Goal: Task Accomplishment & Management: Manage account settings

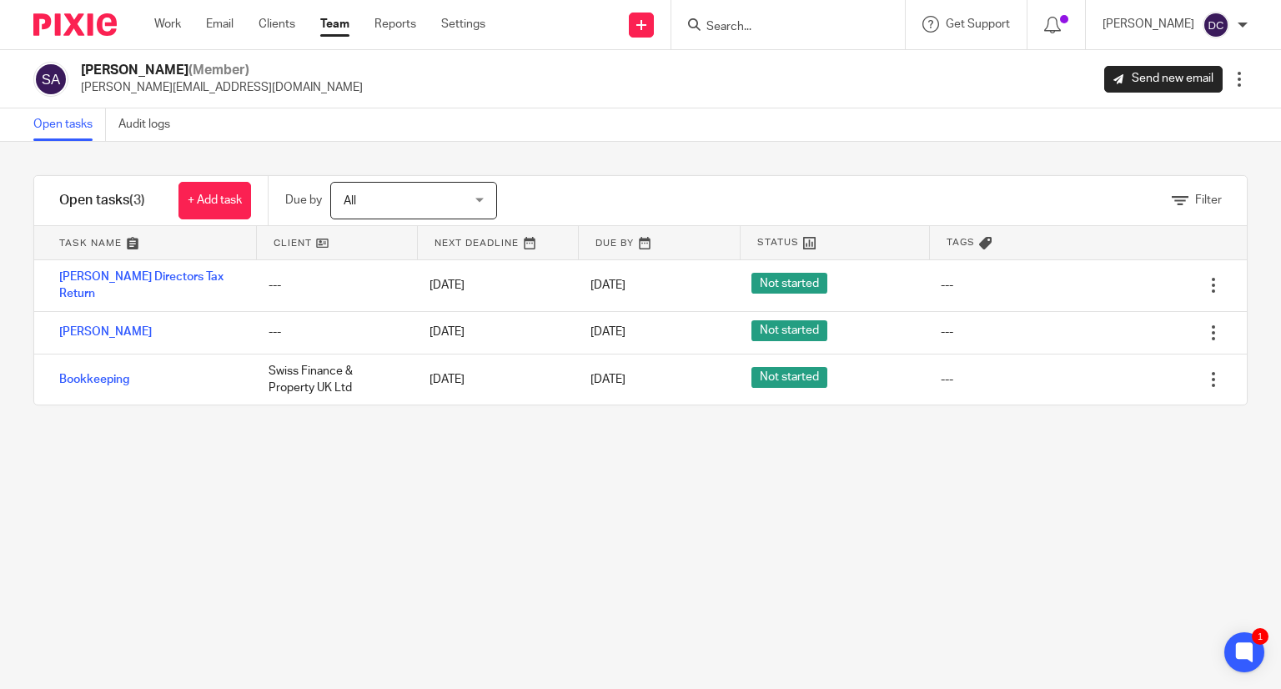
click at [335, 26] on link "Team" at bounding box center [334, 24] width 29 height 17
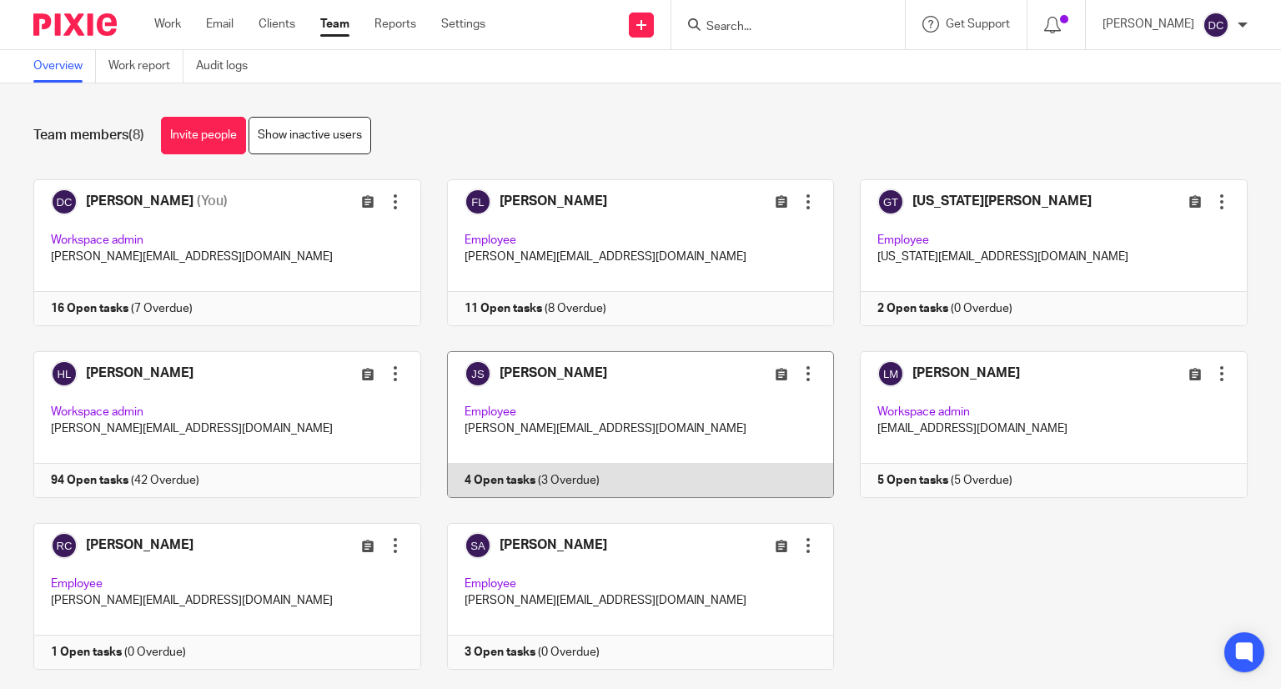
click at [649, 395] on link at bounding box center [628, 424] width 414 height 147
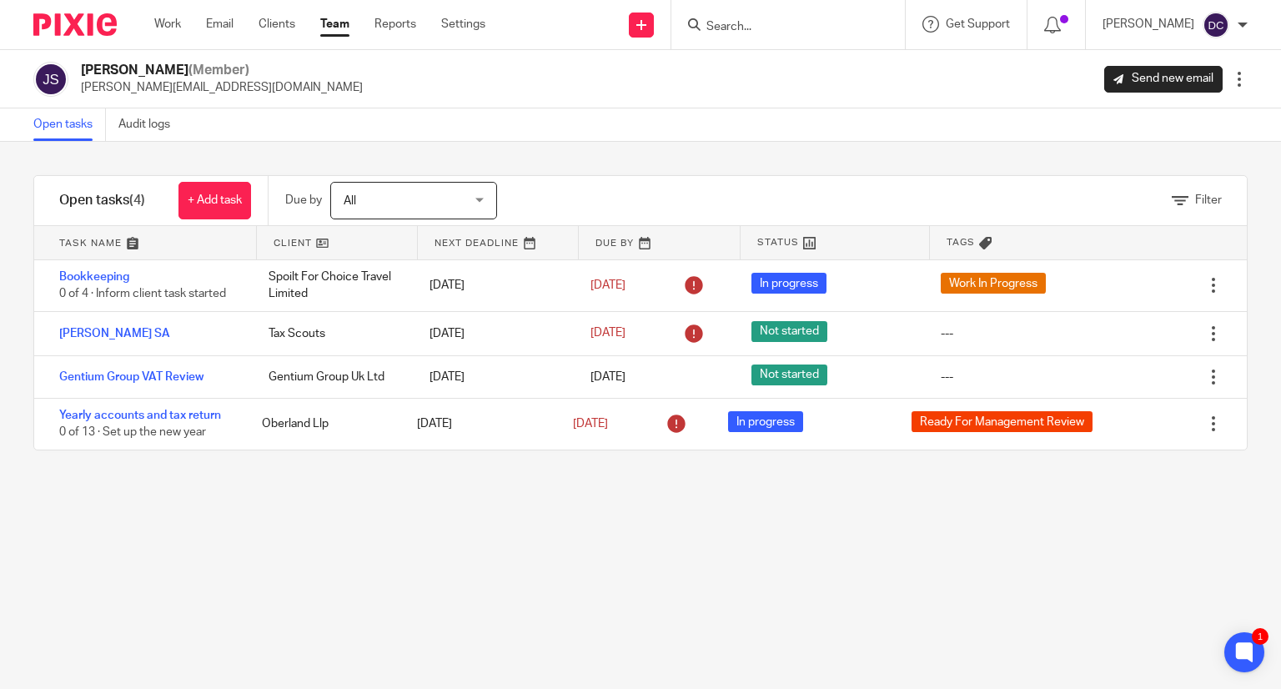
click at [340, 30] on link "Team" at bounding box center [334, 24] width 29 height 17
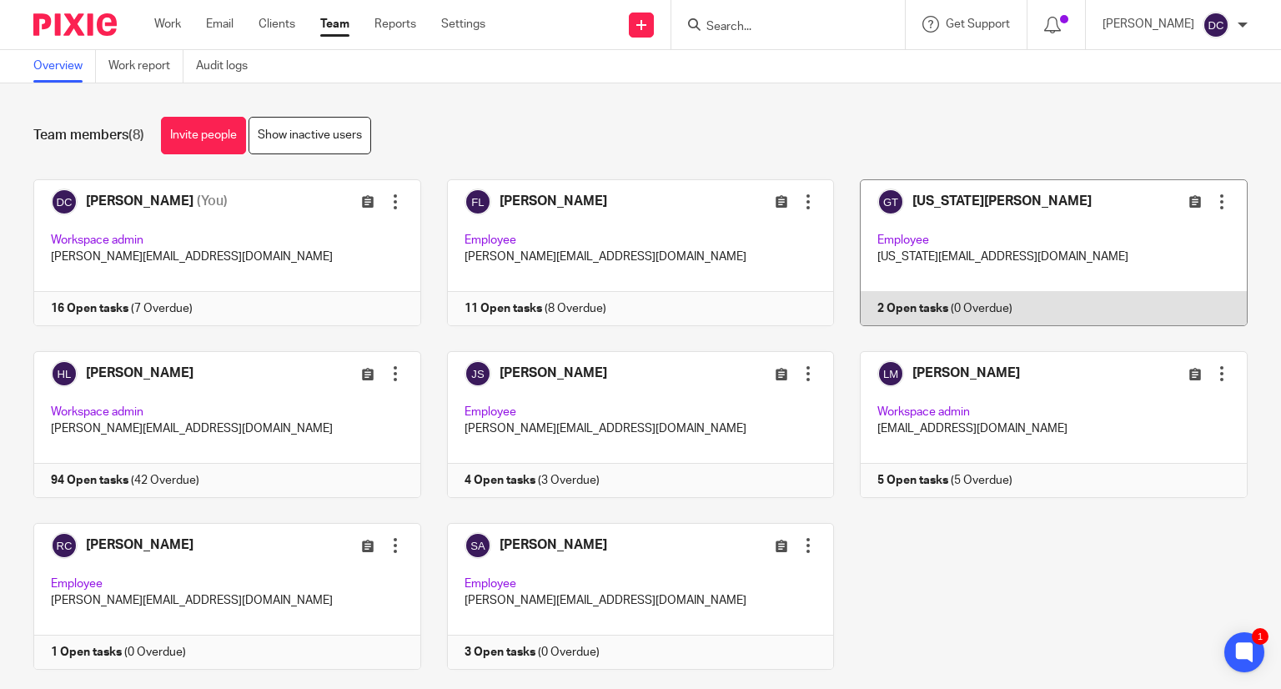
click at [986, 257] on link at bounding box center [1041, 252] width 414 height 147
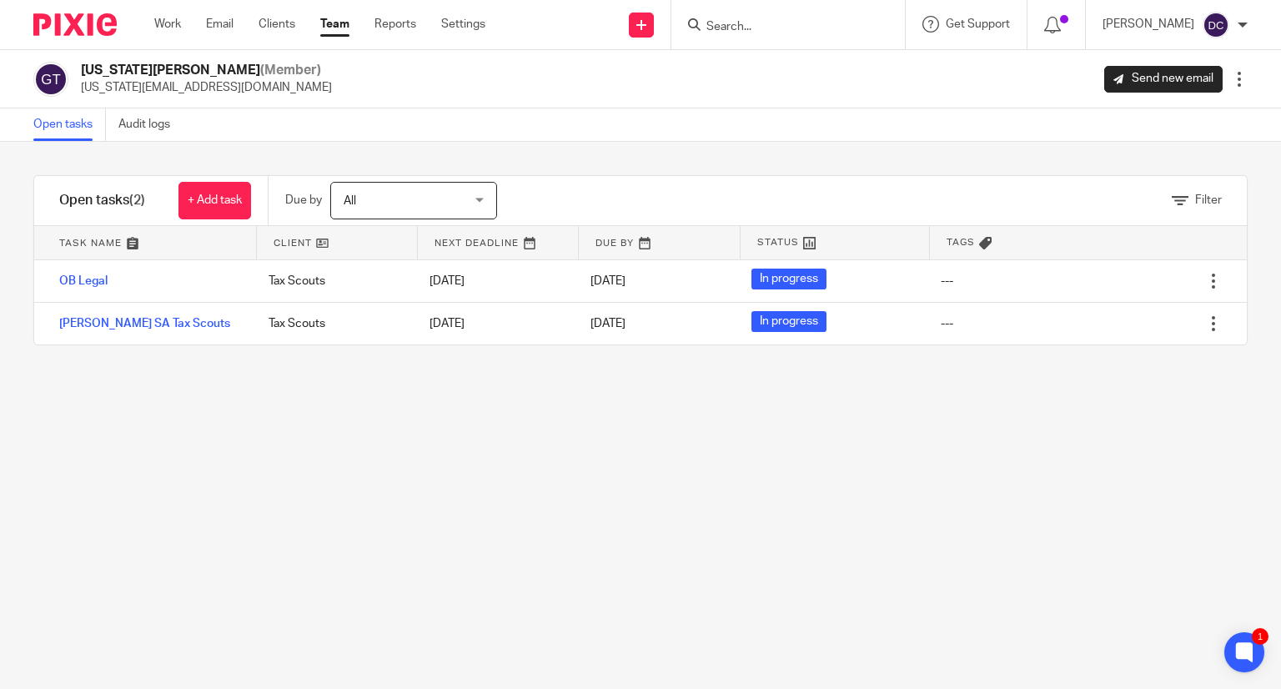
click at [339, 26] on link "Team" at bounding box center [334, 24] width 29 height 17
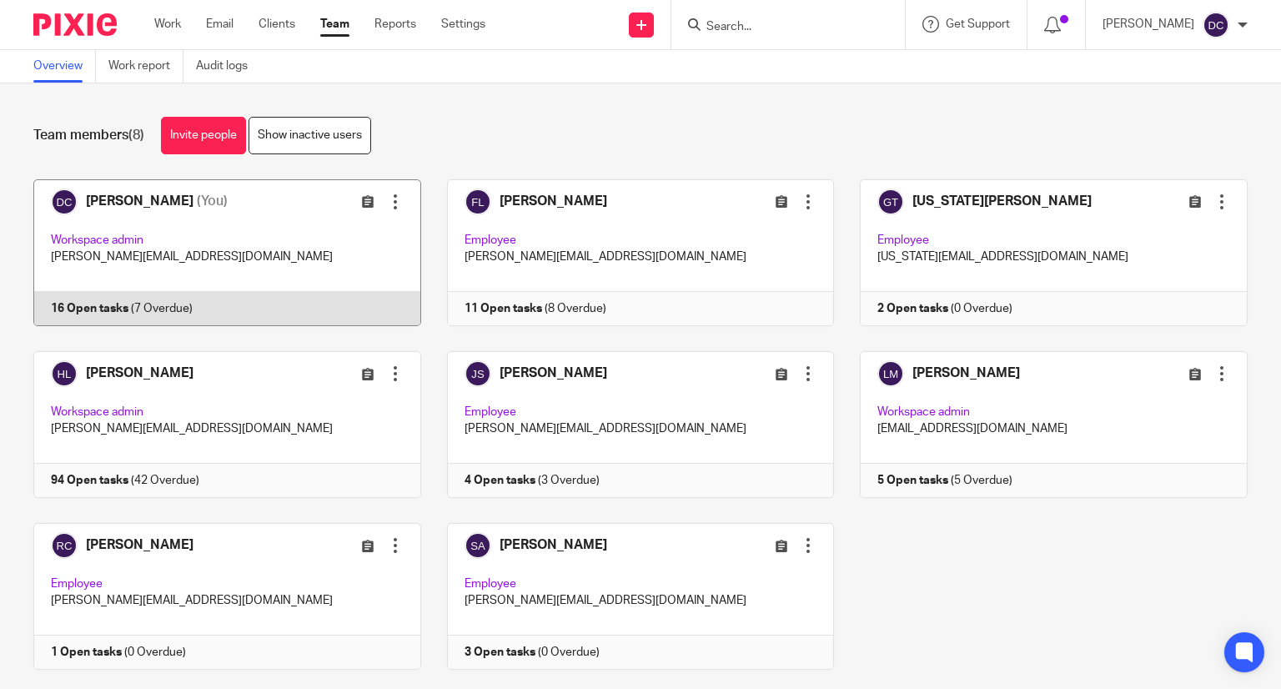
click at [248, 267] on link at bounding box center [215, 252] width 414 height 147
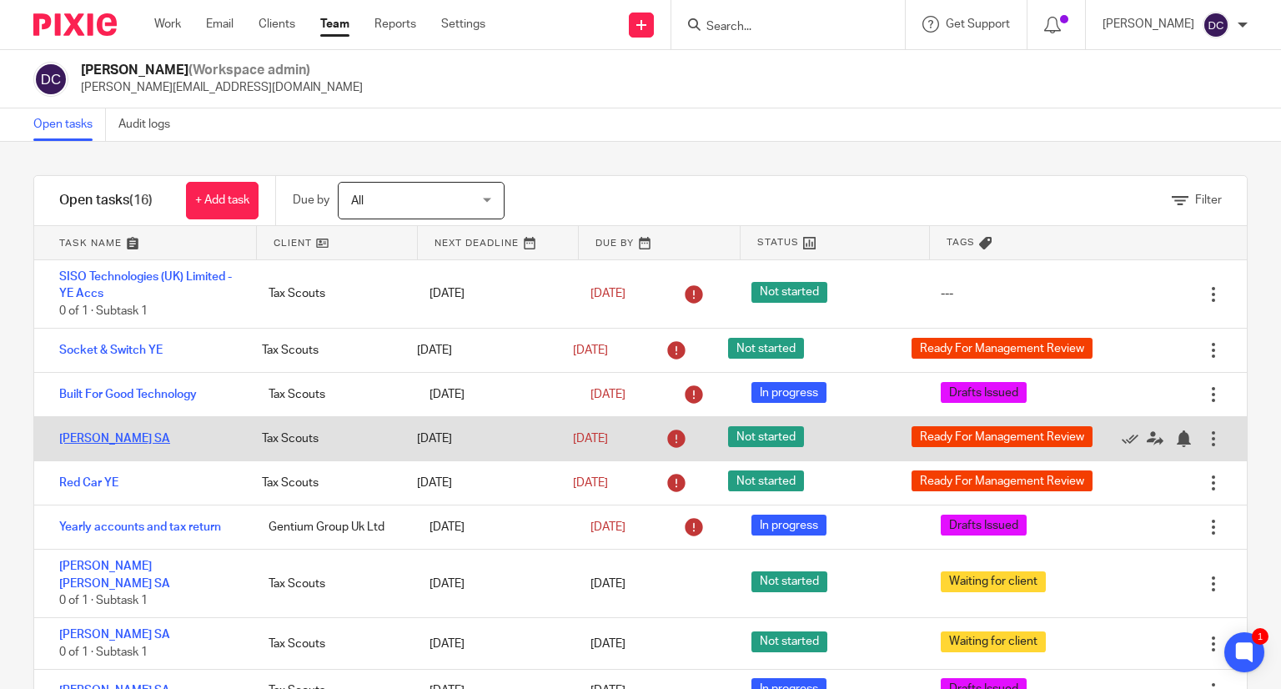
click at [141, 445] on link "[PERSON_NAME] SA" at bounding box center [114, 439] width 111 height 12
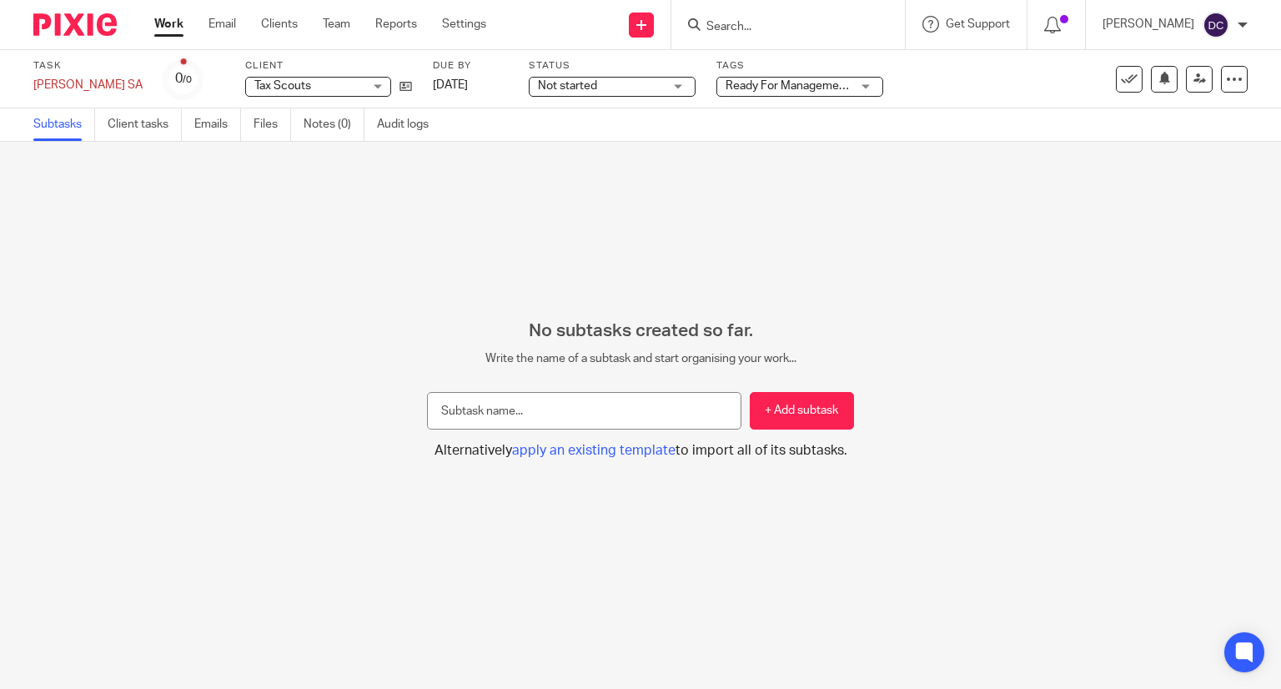
click at [778, 90] on span "Ready For Management Review" at bounding box center [808, 86] width 164 height 12
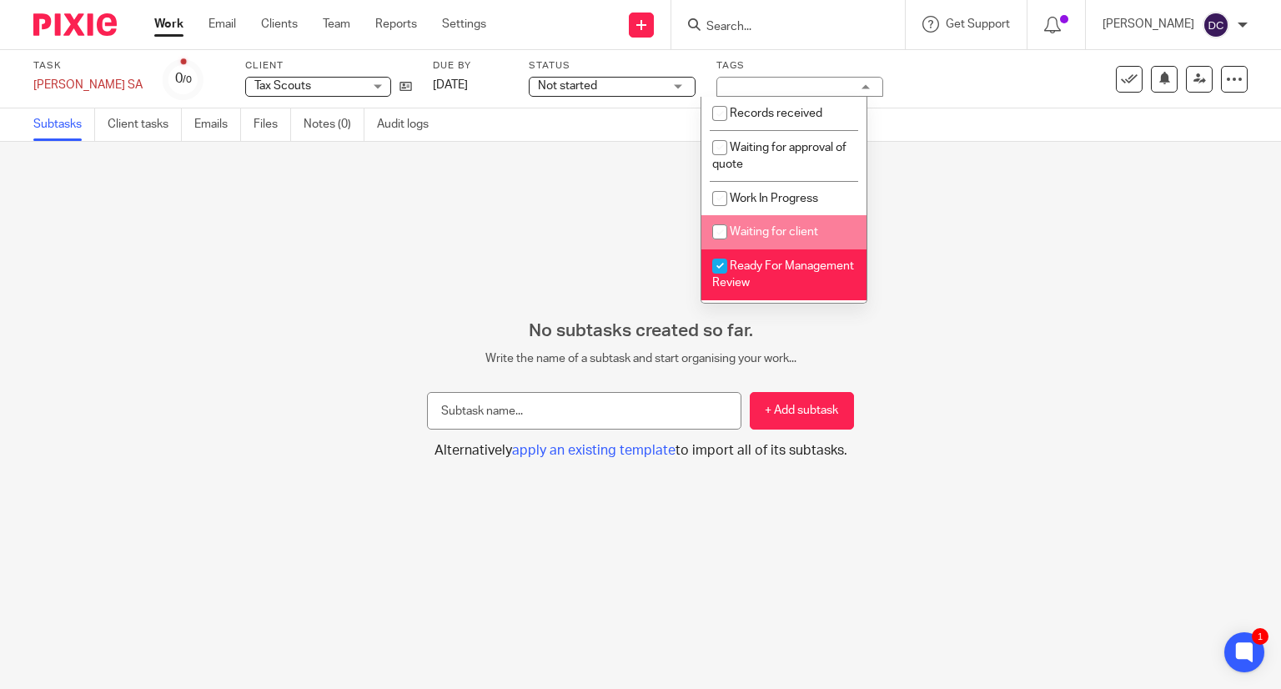
click at [796, 238] on span "Waiting for client" at bounding box center [774, 232] width 88 height 12
checkbox input "true"
click at [752, 277] on li "Ready For Management Review" at bounding box center [784, 274] width 165 height 51
checkbox input "false"
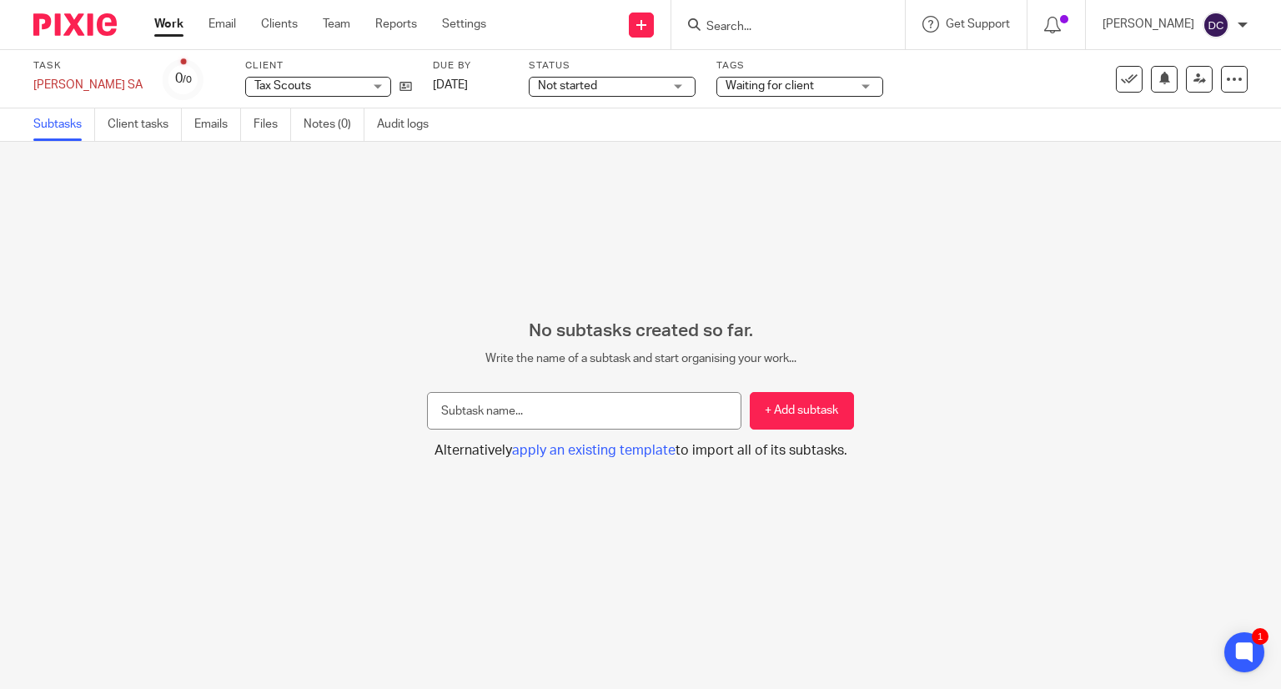
click at [534, 219] on div "No subtasks created so far. Write the name of a subtask and start organising yo…" at bounding box center [640, 415] width 1281 height 547
click at [609, 93] on span "Not started" at bounding box center [600, 87] width 125 height 18
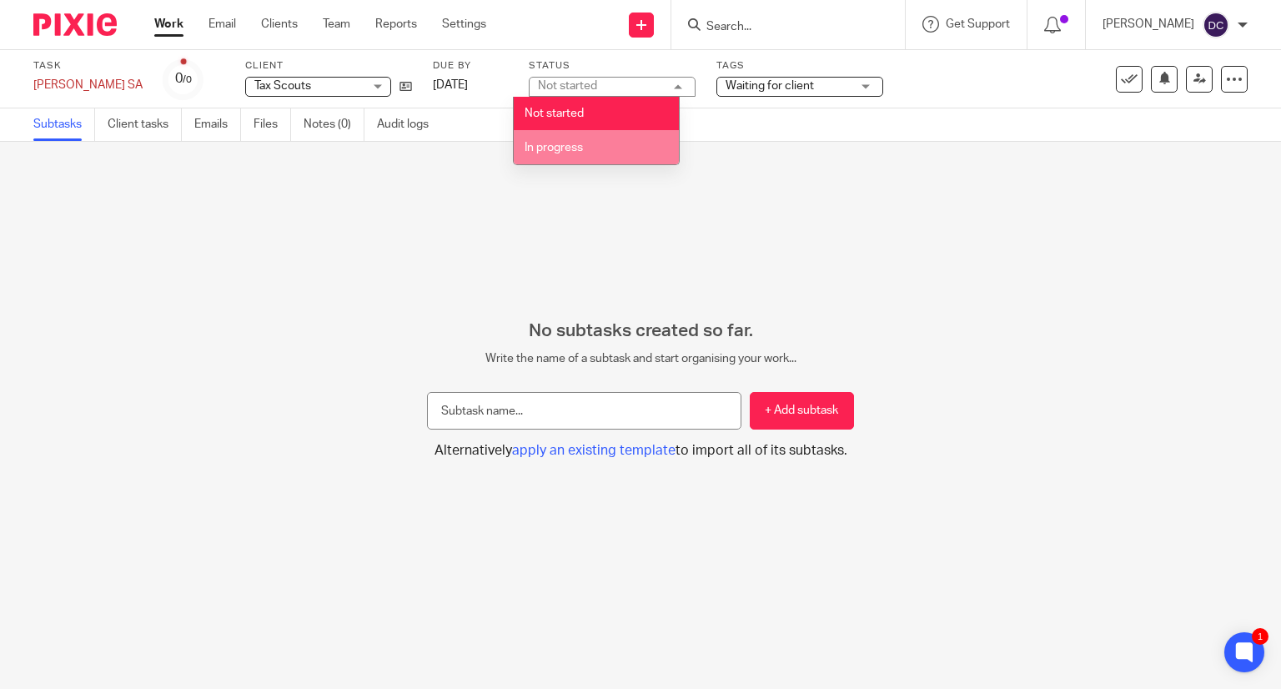
click at [581, 149] on span "In progress" at bounding box center [554, 148] width 58 height 12
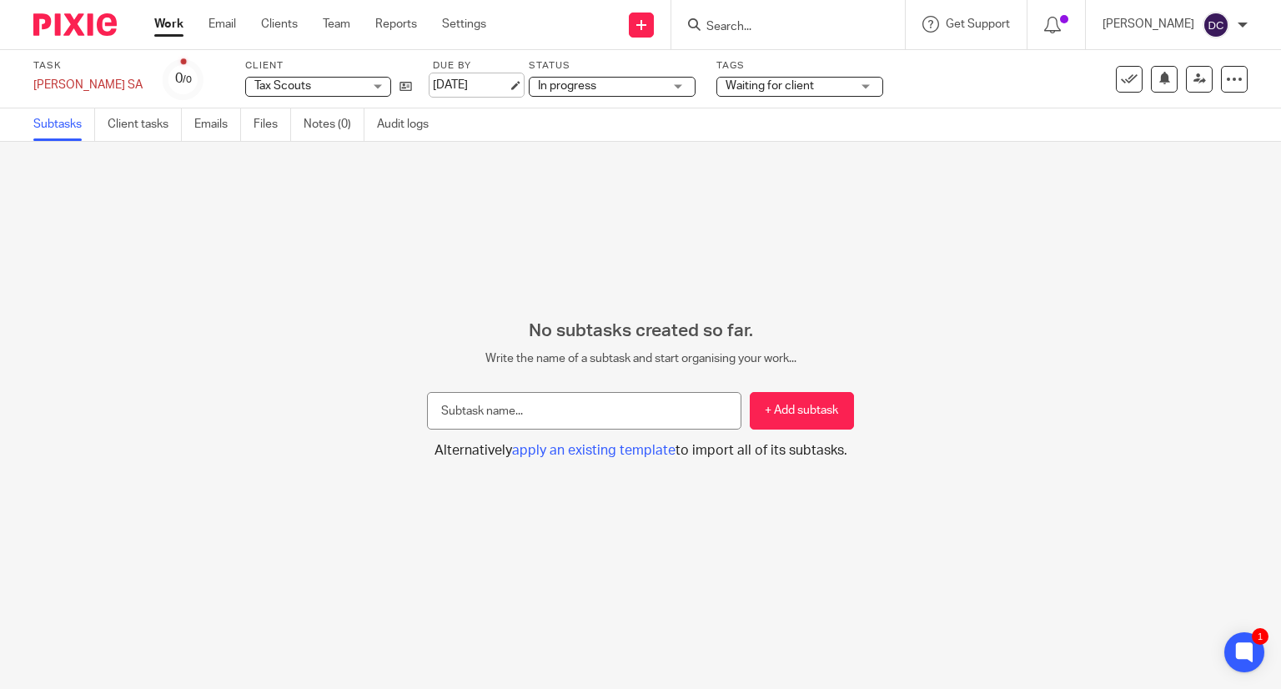
click at [457, 86] on link "13 Sep 2025" at bounding box center [470, 86] width 75 height 18
click at [340, 28] on link "Team" at bounding box center [337, 24] width 28 height 17
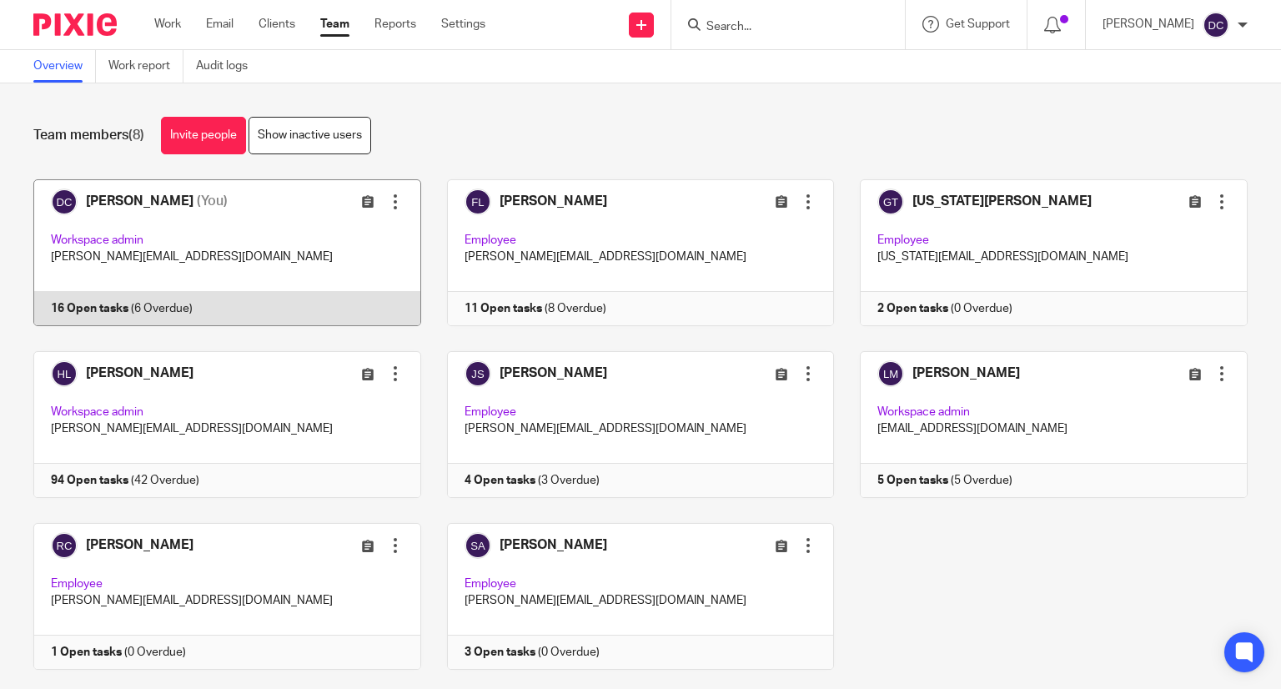
click at [241, 228] on link at bounding box center [215, 252] width 414 height 147
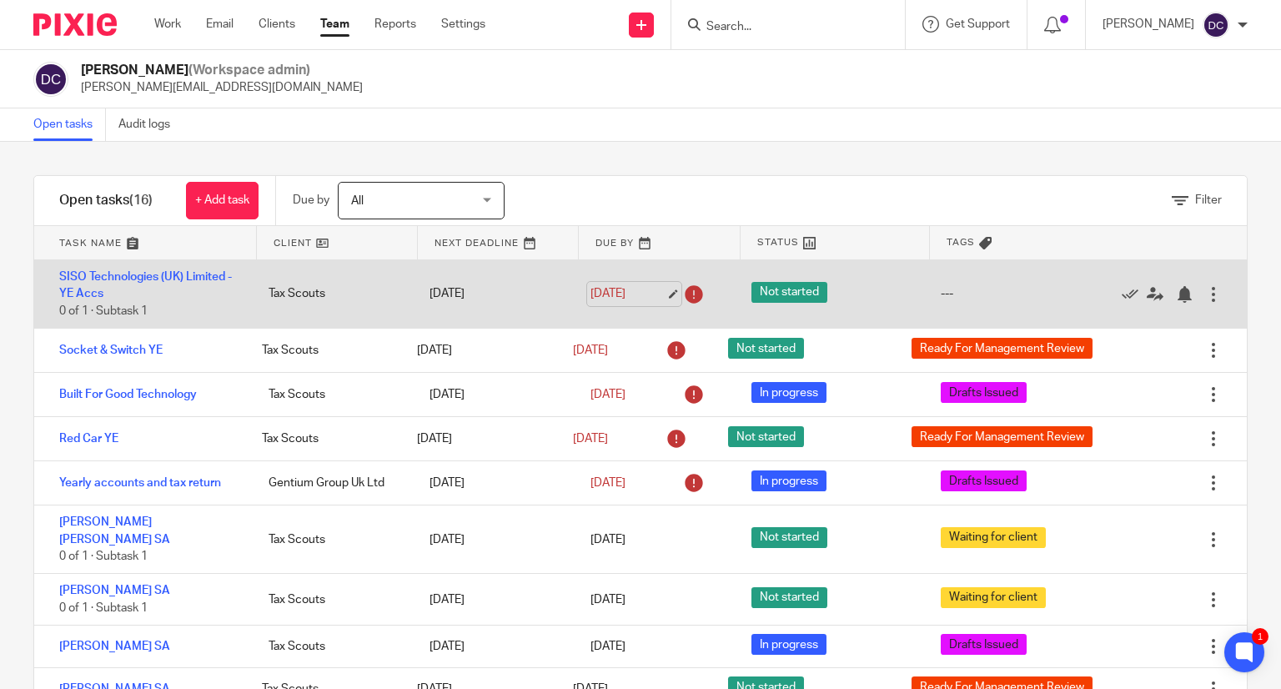
click at [591, 293] on link "[DATE]" at bounding box center [628, 294] width 75 height 18
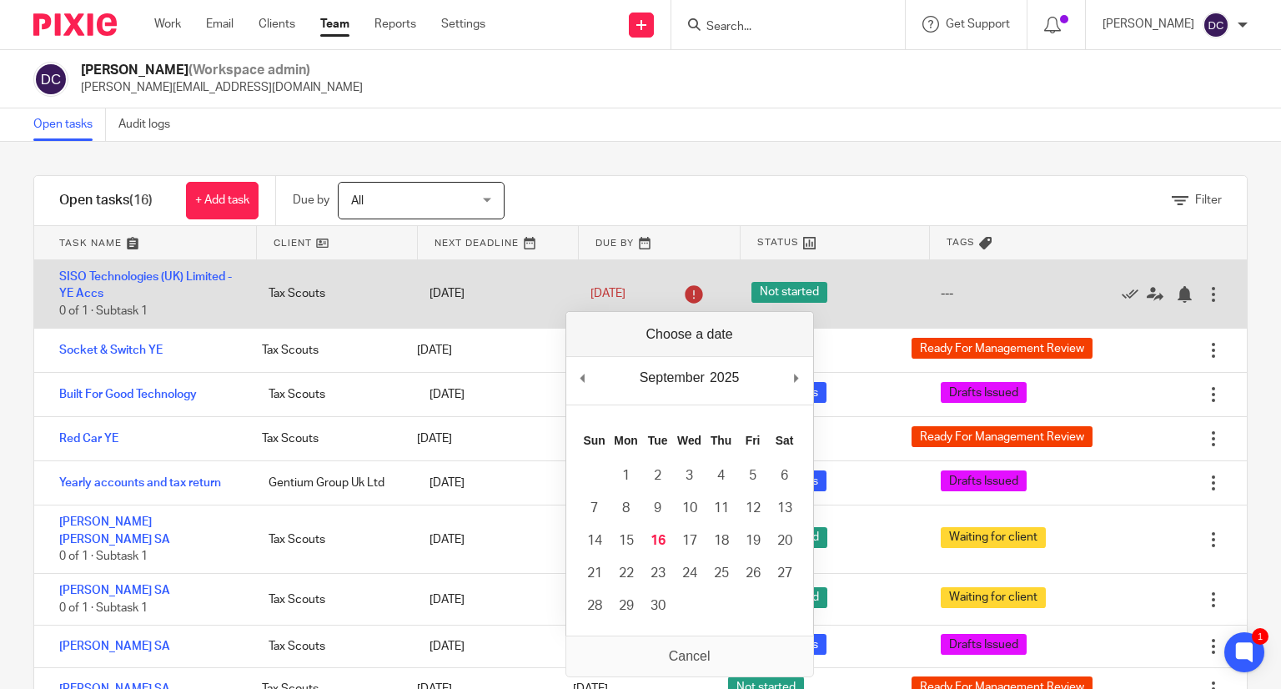
click at [440, 299] on div "[DATE]" at bounding box center [493, 293] width 161 height 33
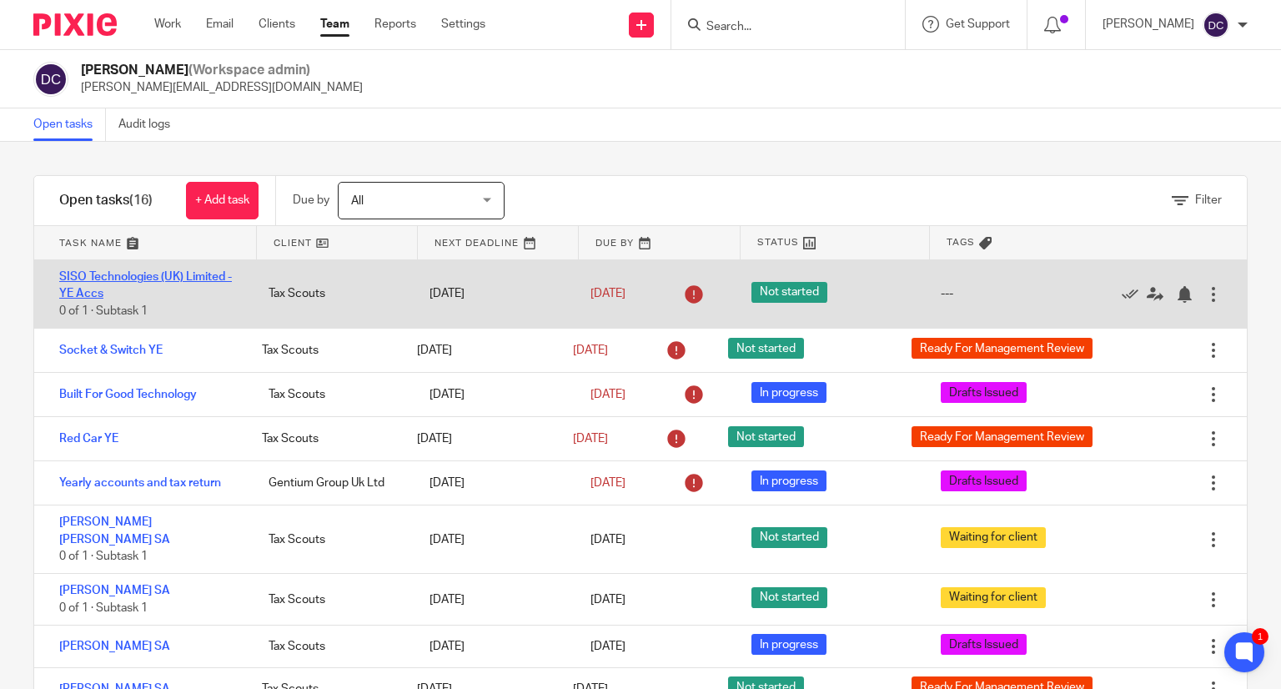
click at [162, 278] on link "SISO Technologies (UK) Limited - YE Accs" at bounding box center [145, 285] width 173 height 28
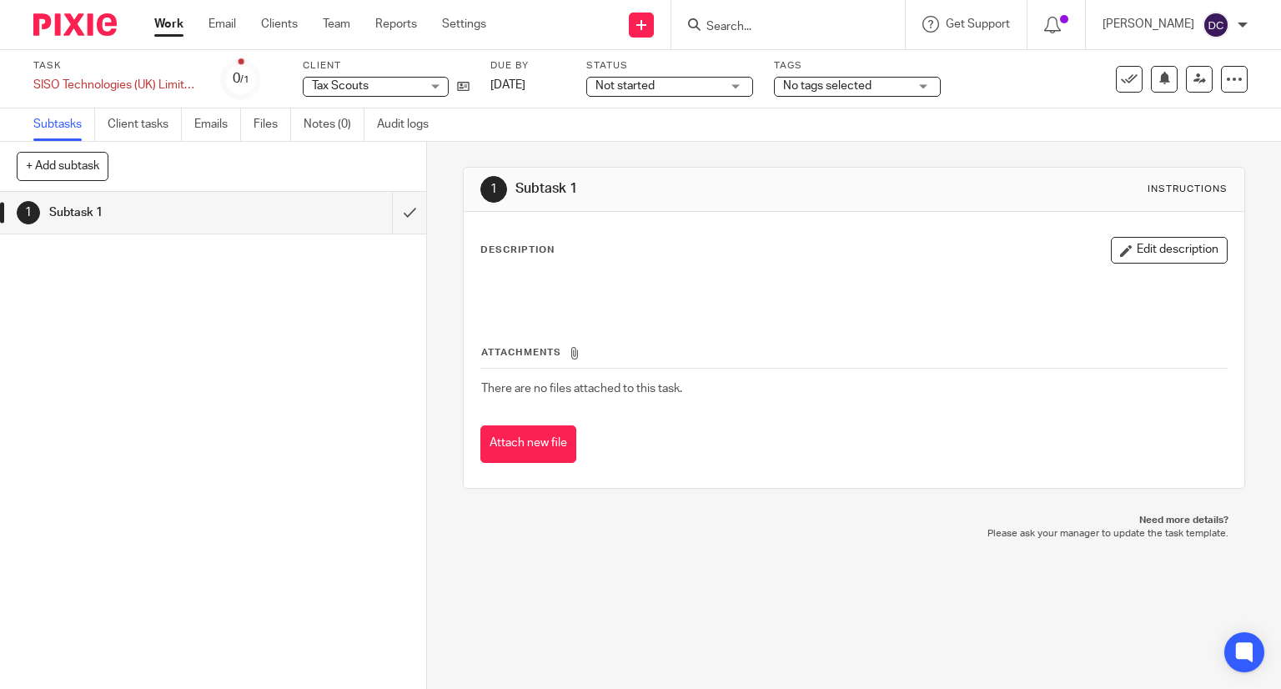
click at [727, 81] on div "Not started Not started" at bounding box center [669, 87] width 167 height 20
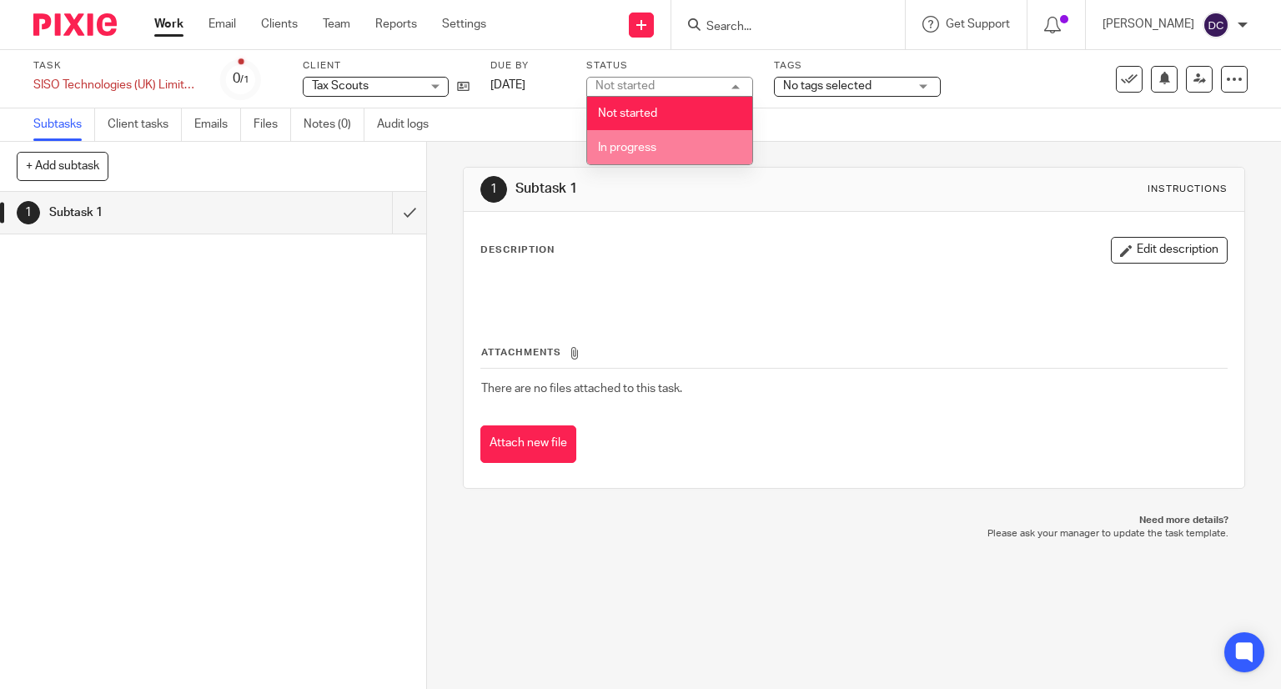
click at [687, 150] on li "In progress" at bounding box center [669, 147] width 165 height 34
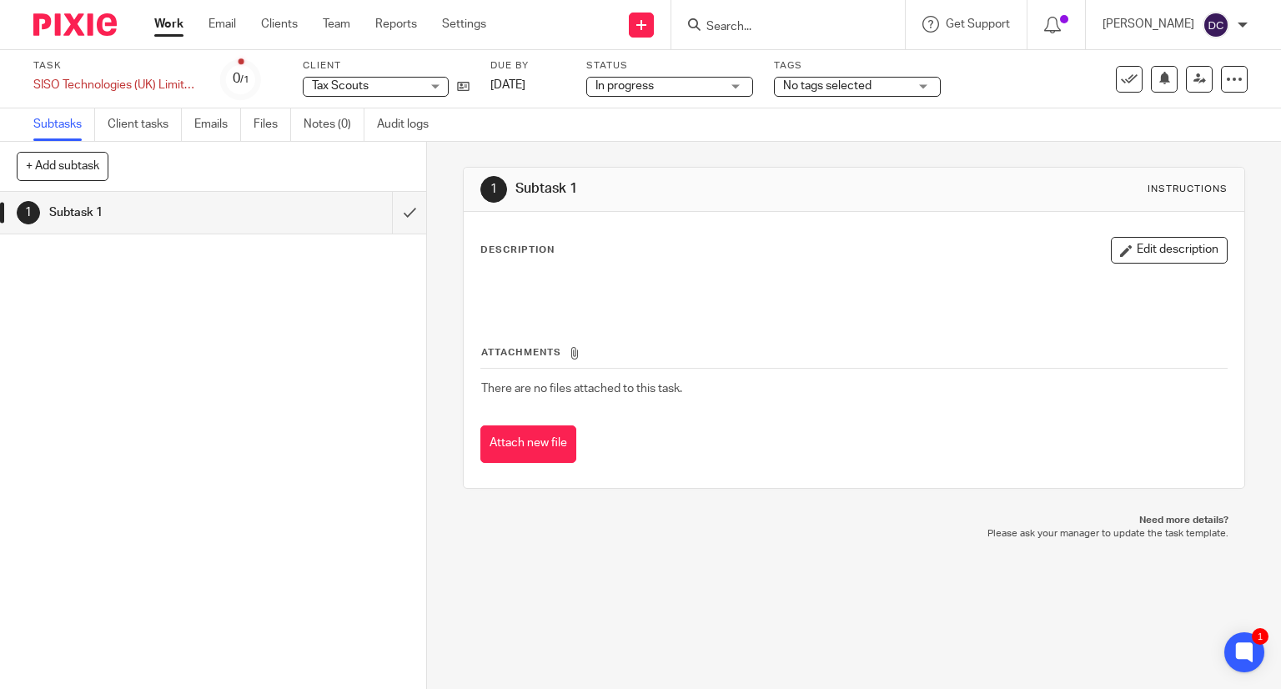
click at [897, 78] on span "No tags selected" at bounding box center [845, 87] width 125 height 18
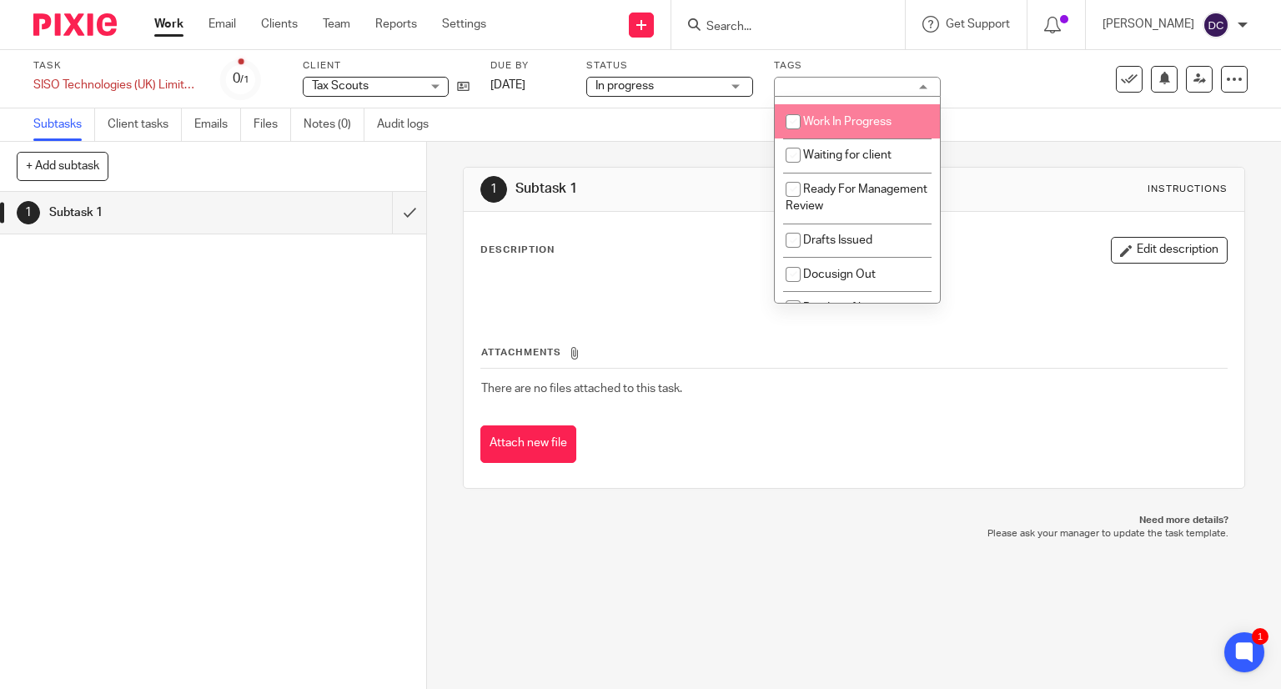
scroll to position [78, 0]
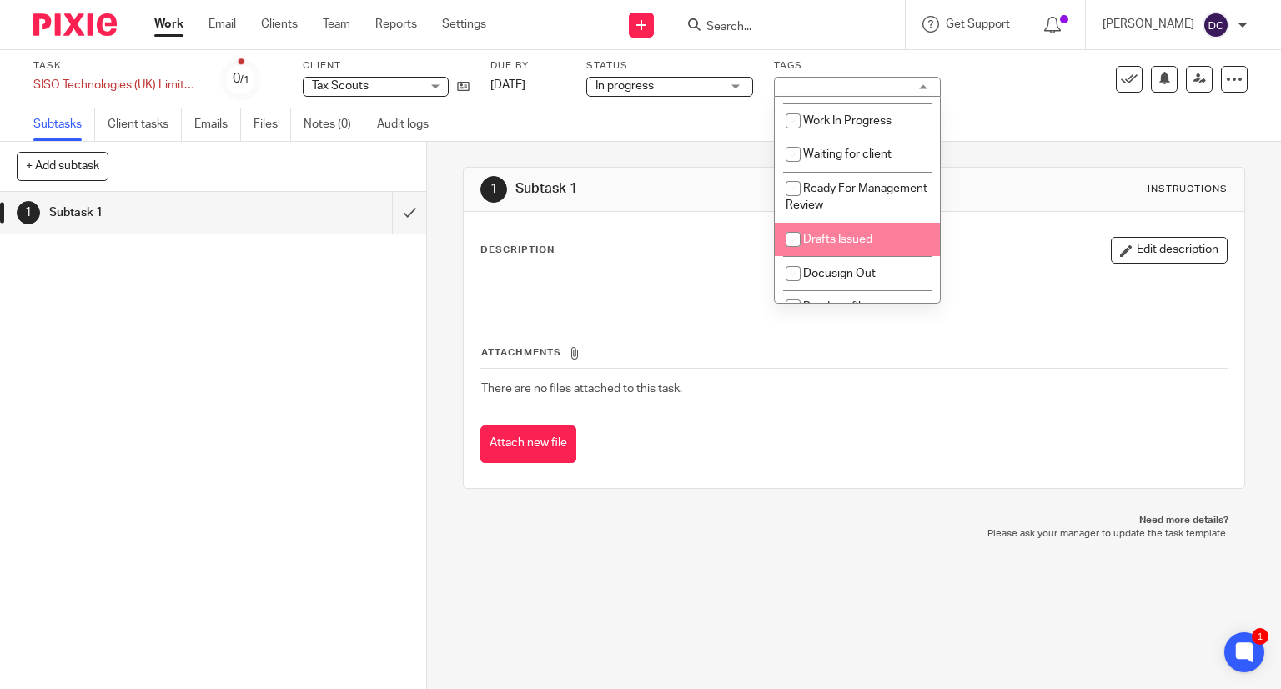
click at [858, 241] on span "Drafts Issued" at bounding box center [837, 240] width 69 height 12
checkbox input "true"
click at [521, 88] on link "[DATE]" at bounding box center [528, 86] width 75 height 18
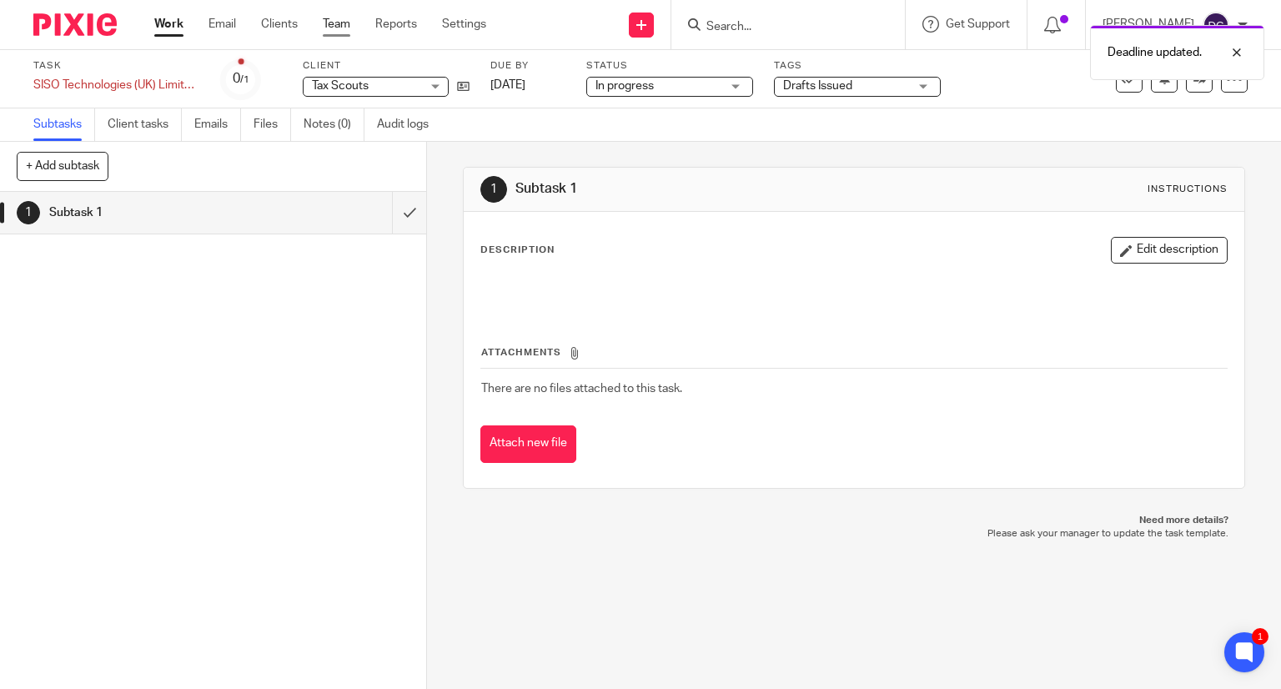
click at [340, 21] on link "Team" at bounding box center [337, 24] width 28 height 17
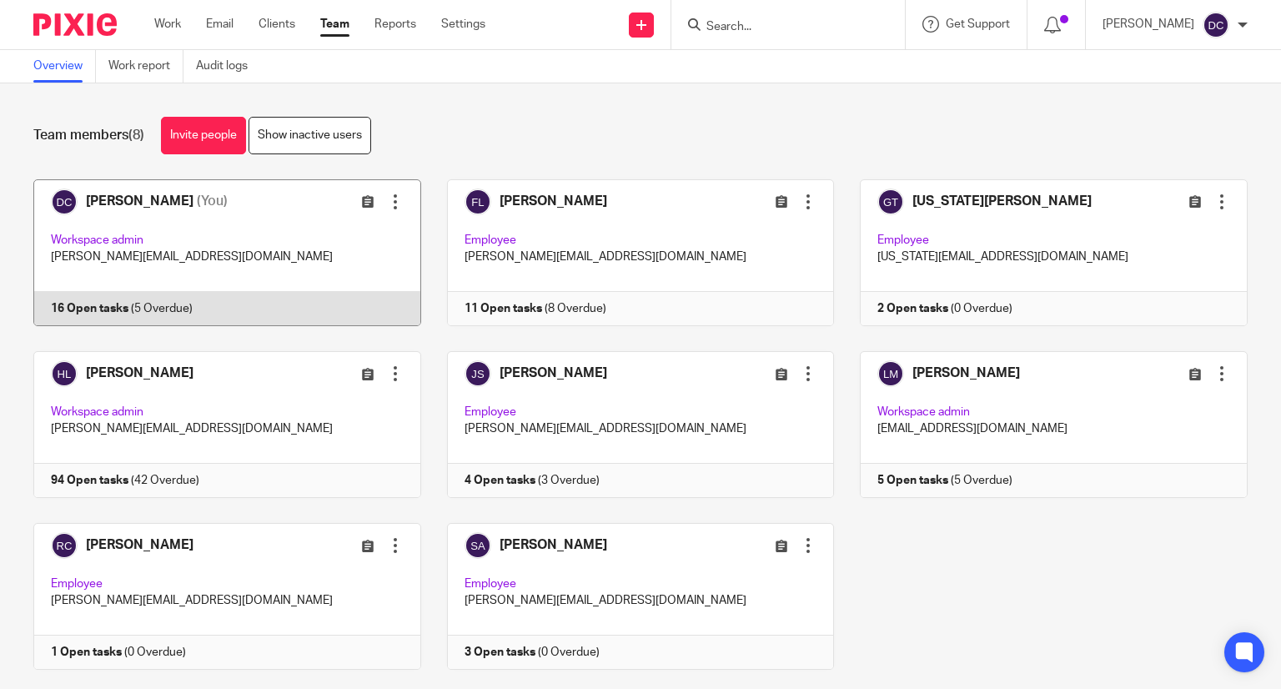
click at [264, 231] on link at bounding box center [215, 252] width 414 height 147
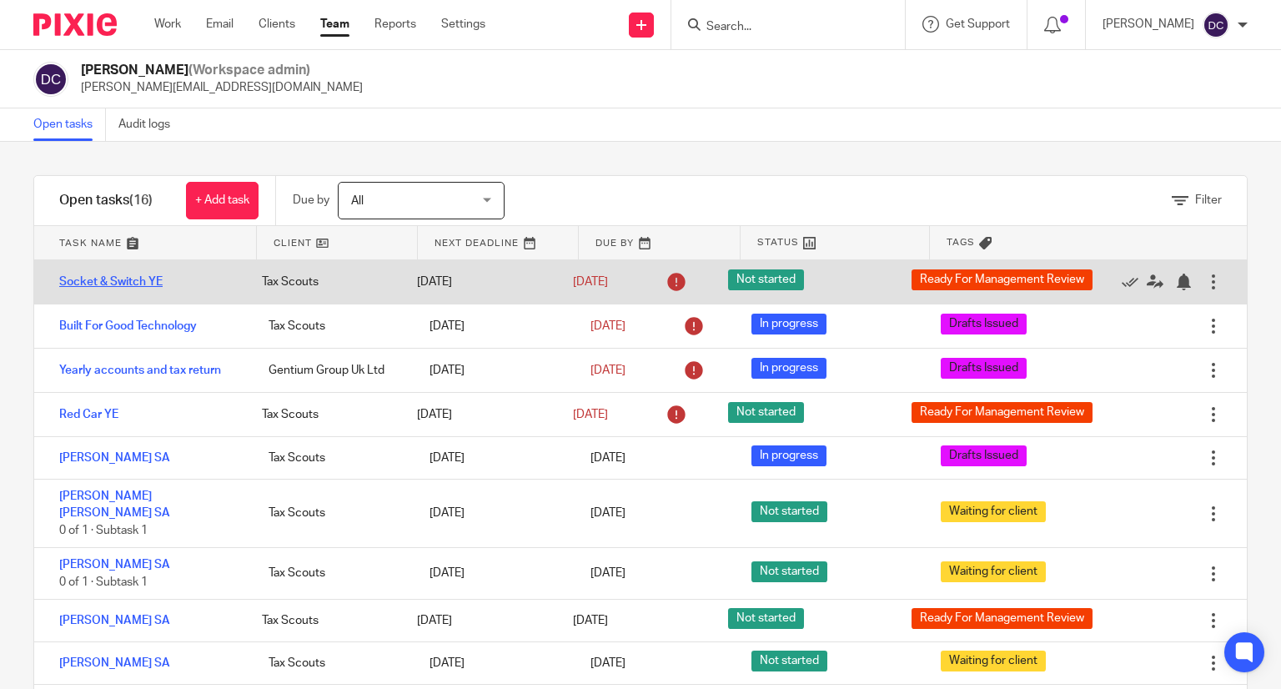
click at [112, 288] on link "Socket & Switch YE" at bounding box center [110, 282] width 103 height 12
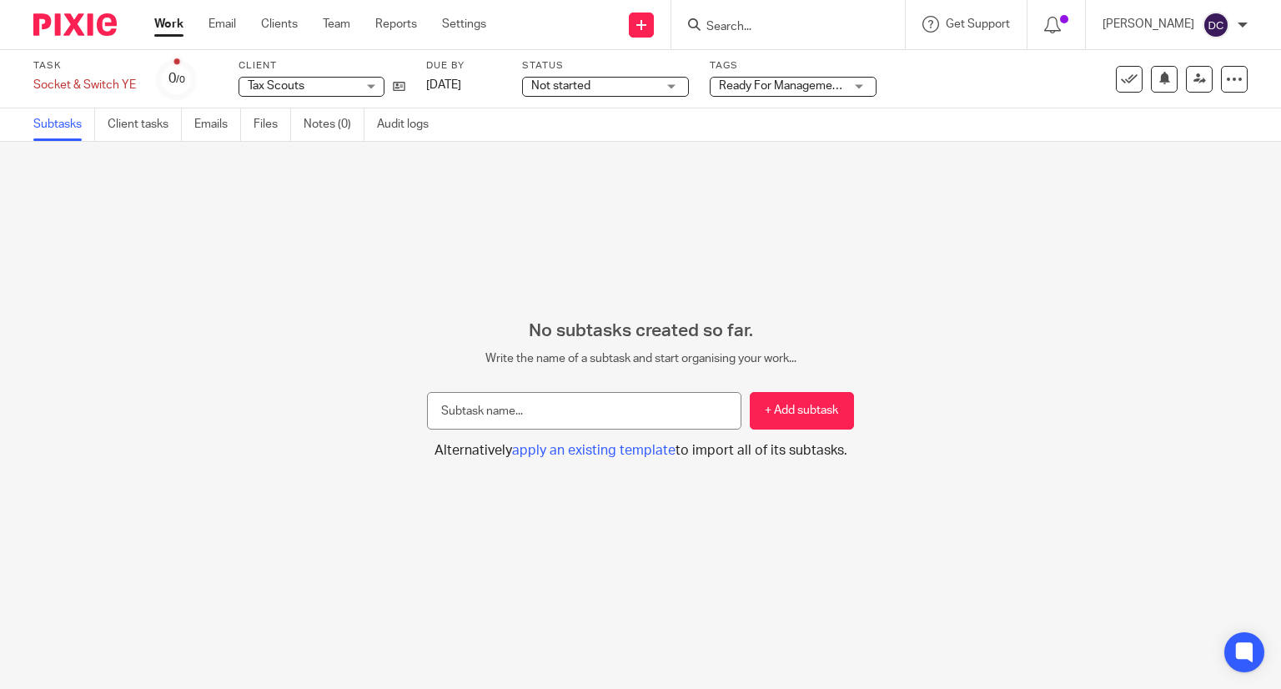
click at [605, 89] on span "Not started" at bounding box center [593, 87] width 125 height 18
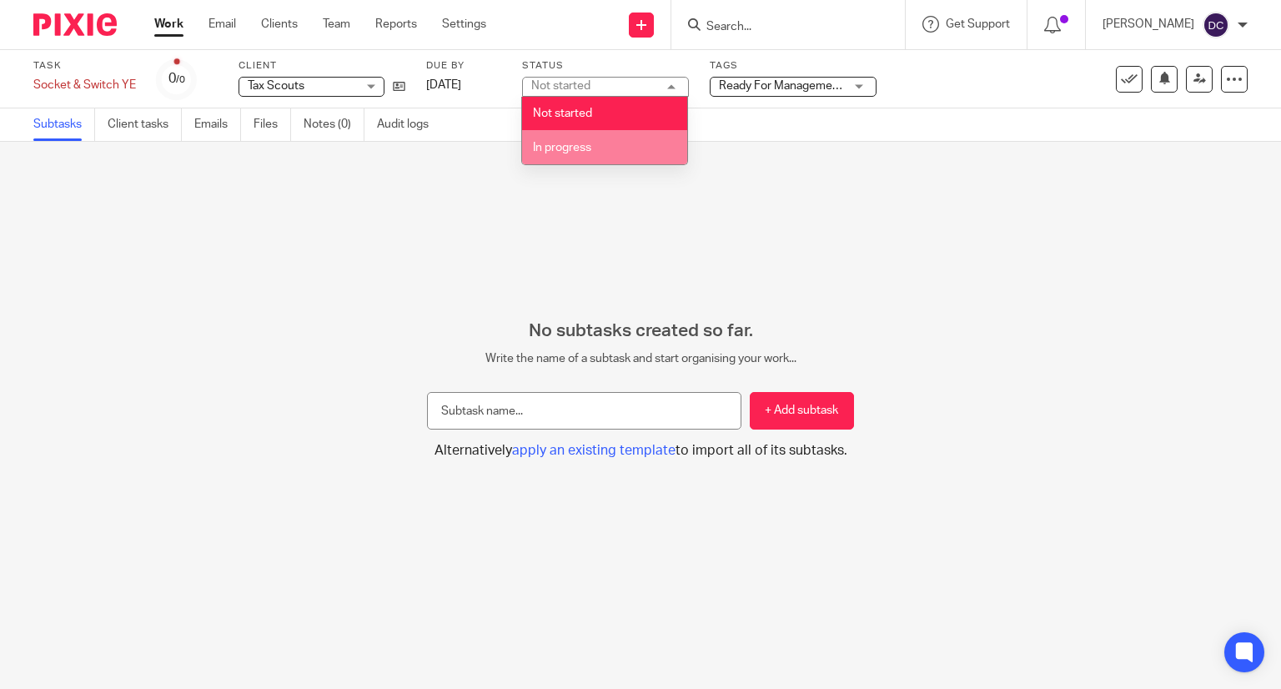
click at [594, 142] on li "In progress" at bounding box center [604, 147] width 165 height 34
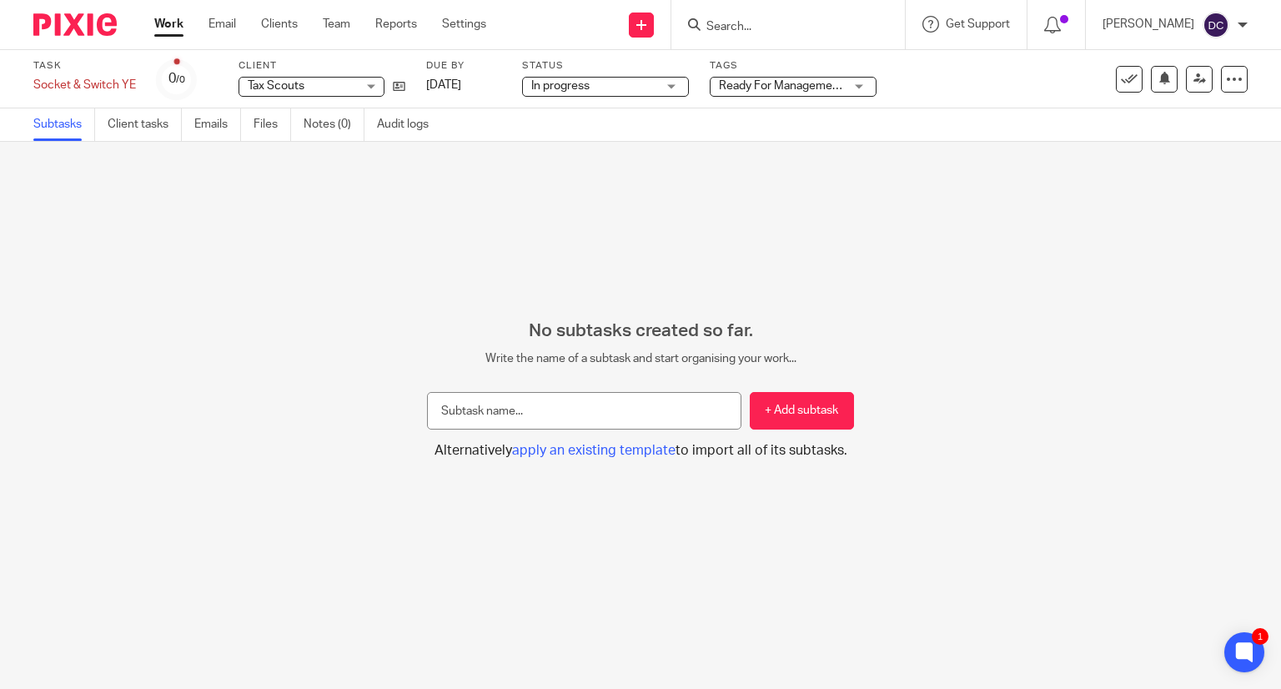
click at [826, 88] on span "Ready For Management Review" at bounding box center [801, 86] width 164 height 12
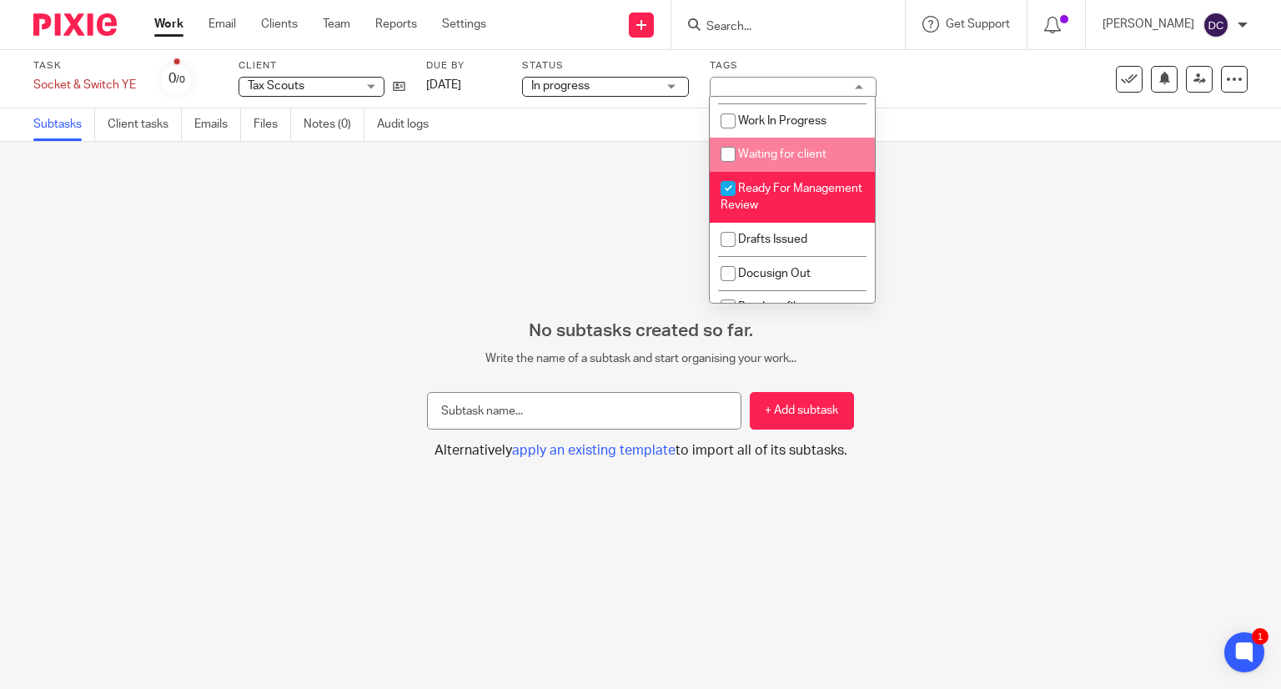
scroll to position [80, 0]
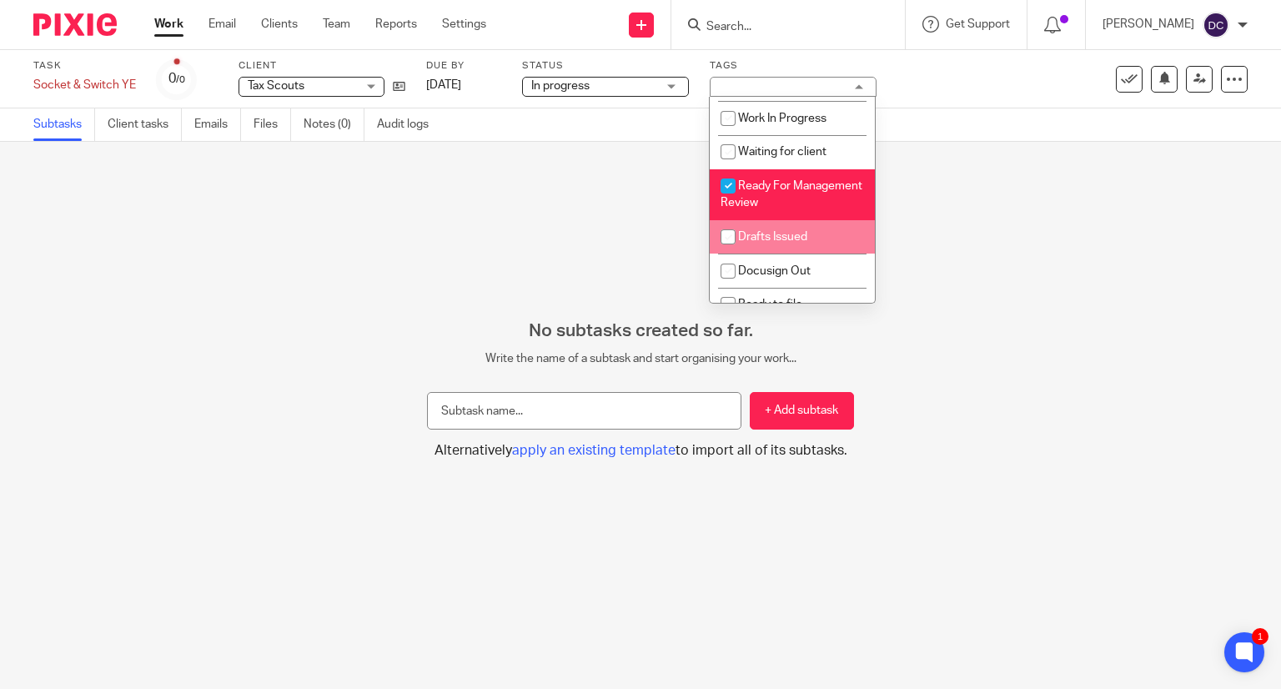
click at [727, 237] on input "checkbox" at bounding box center [728, 237] width 32 height 32
checkbox input "true"
click at [727, 189] on input "checkbox" at bounding box center [728, 186] width 32 height 32
checkbox input "false"
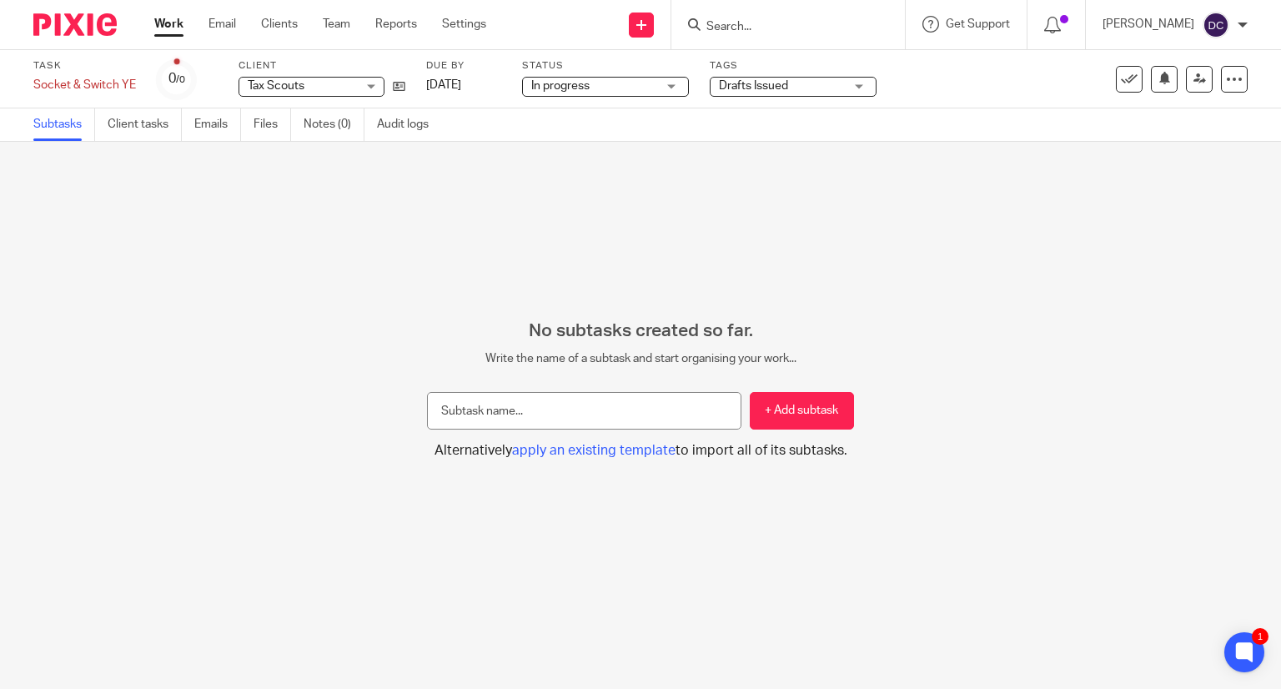
click at [580, 235] on div "No subtasks created so far. Write the name of a subtask and start organising yo…" at bounding box center [640, 415] width 1281 height 547
click at [460, 85] on link "10 Sep 2025" at bounding box center [463, 86] width 75 height 18
click at [348, 24] on link "Team" at bounding box center [337, 24] width 28 height 17
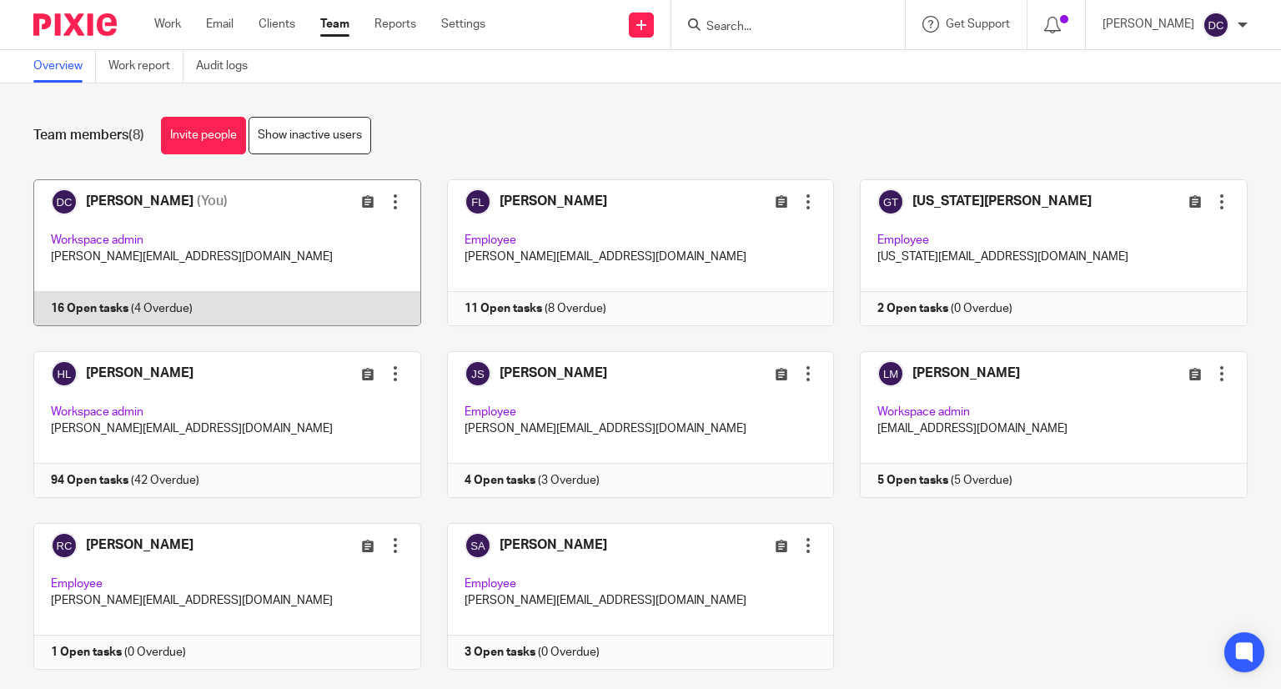
click at [260, 245] on link at bounding box center [215, 252] width 414 height 147
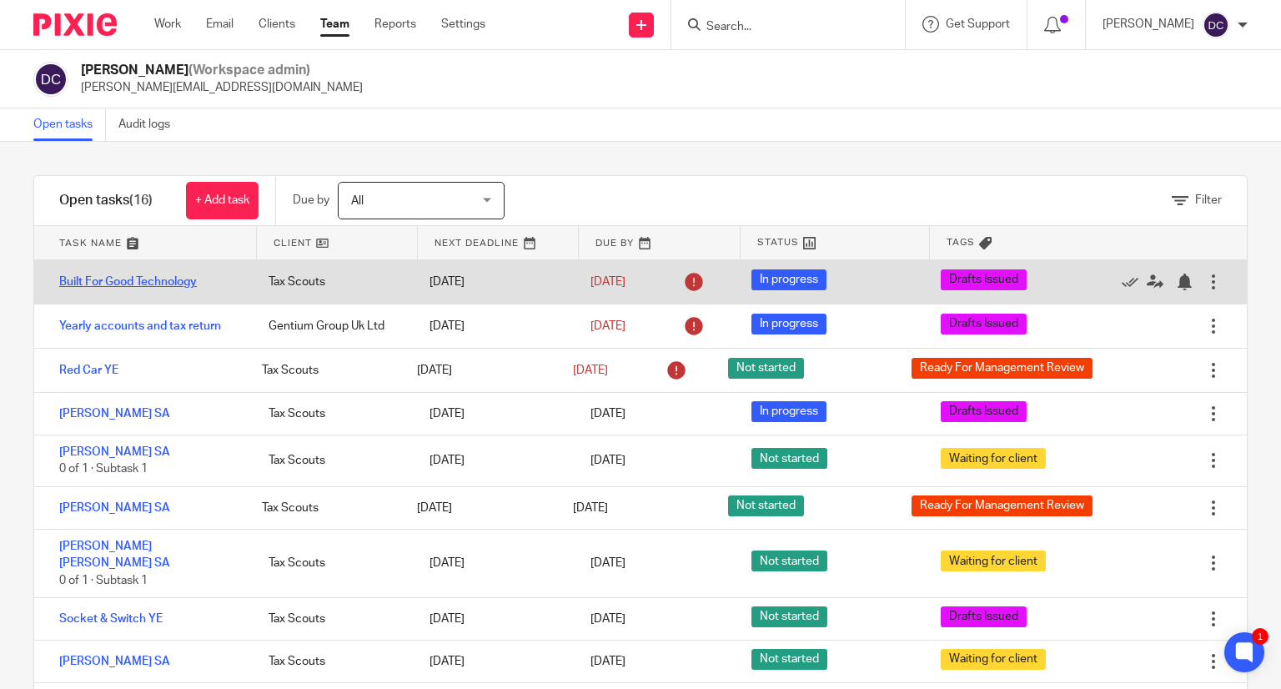
click at [187, 281] on link "Built For Good Technology" at bounding box center [128, 282] width 138 height 12
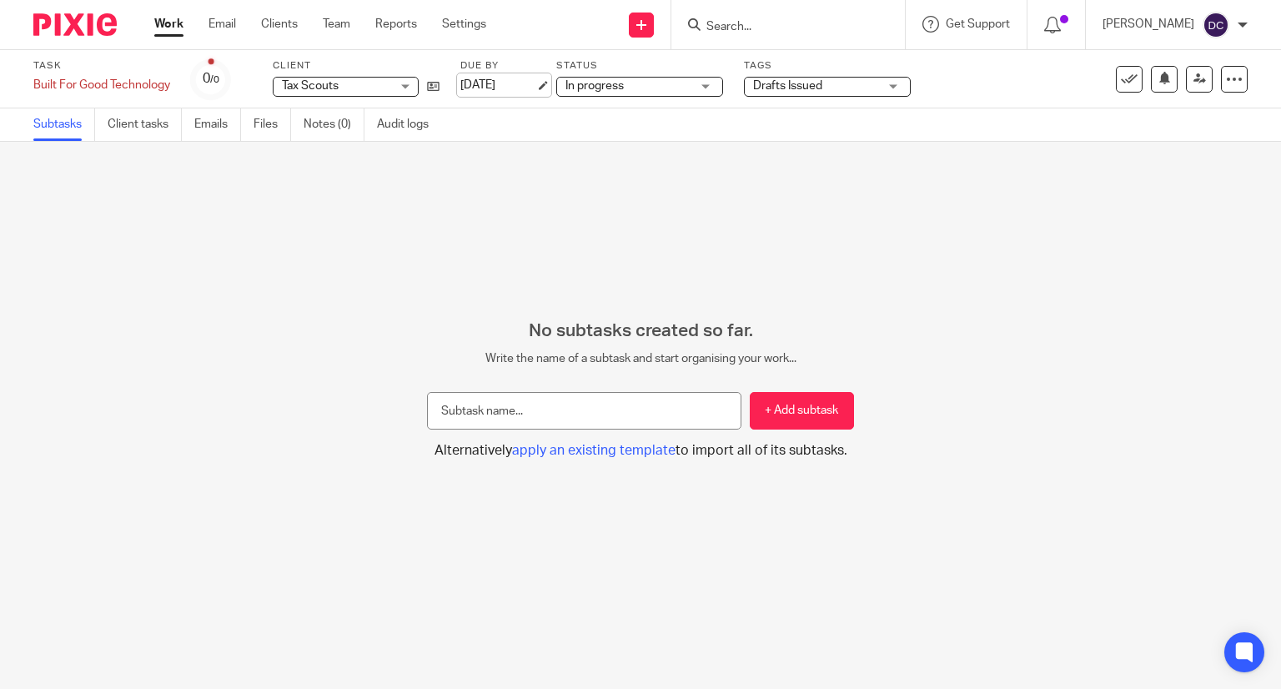
click at [519, 84] on link "12 Sep 2025" at bounding box center [497, 86] width 75 height 18
click at [339, 22] on link "Team" at bounding box center [337, 24] width 28 height 17
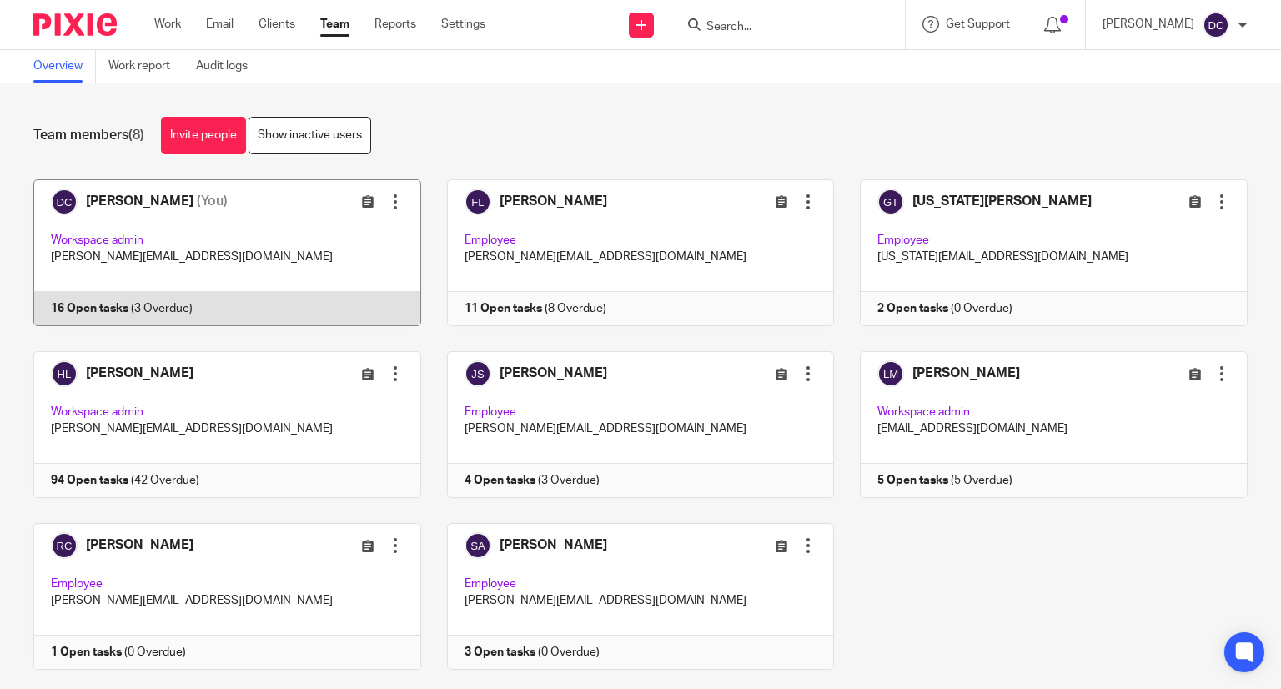
click at [255, 231] on link at bounding box center [215, 252] width 414 height 147
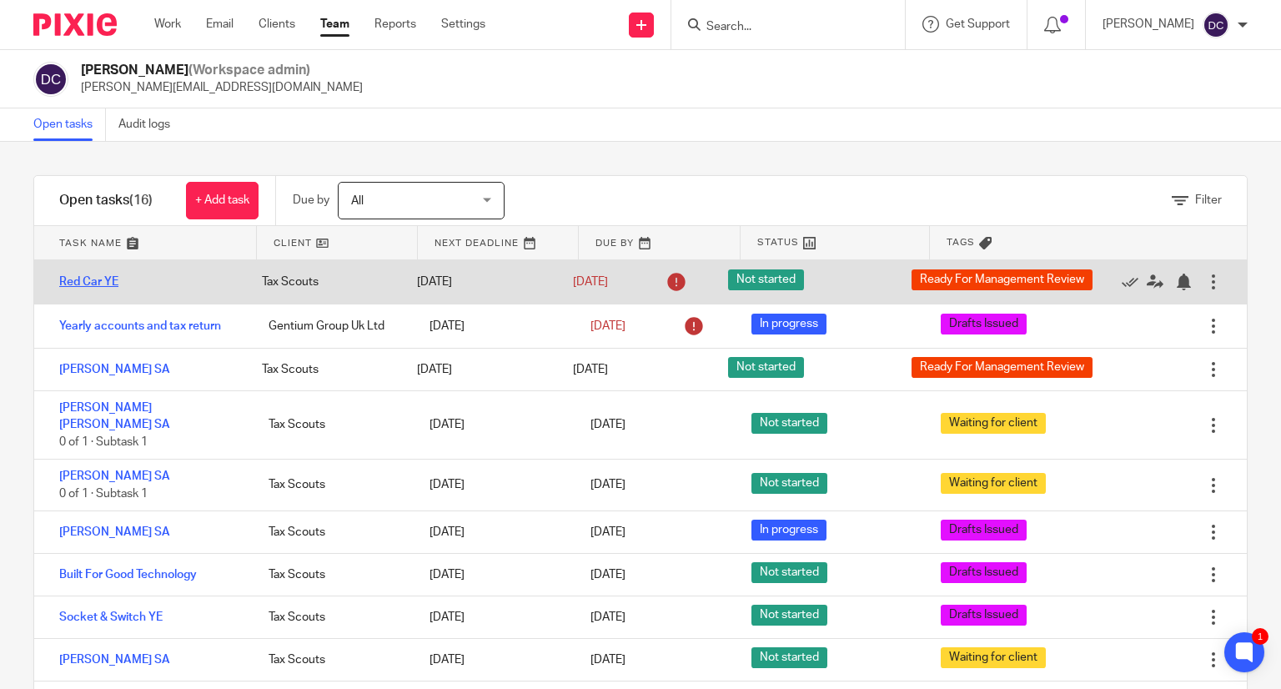
click at [91, 288] on link "Red Car YE" at bounding box center [88, 282] width 59 height 12
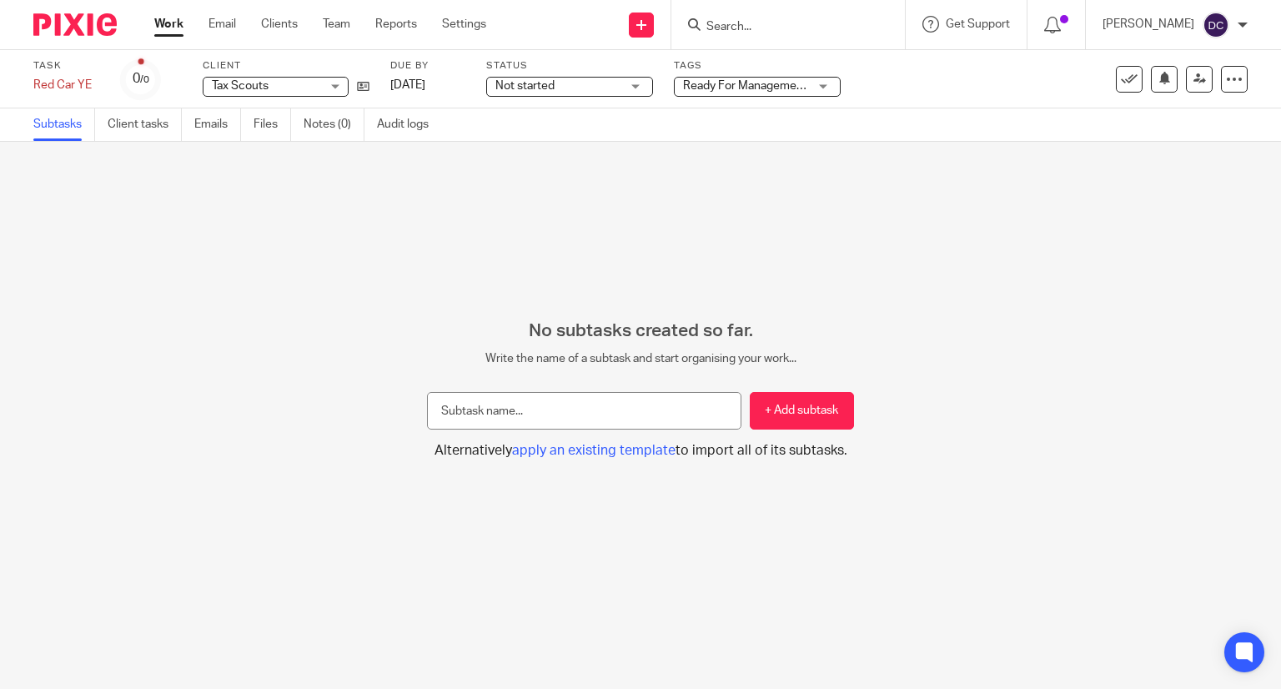
click at [605, 88] on span "Not started" at bounding box center [558, 87] width 125 height 18
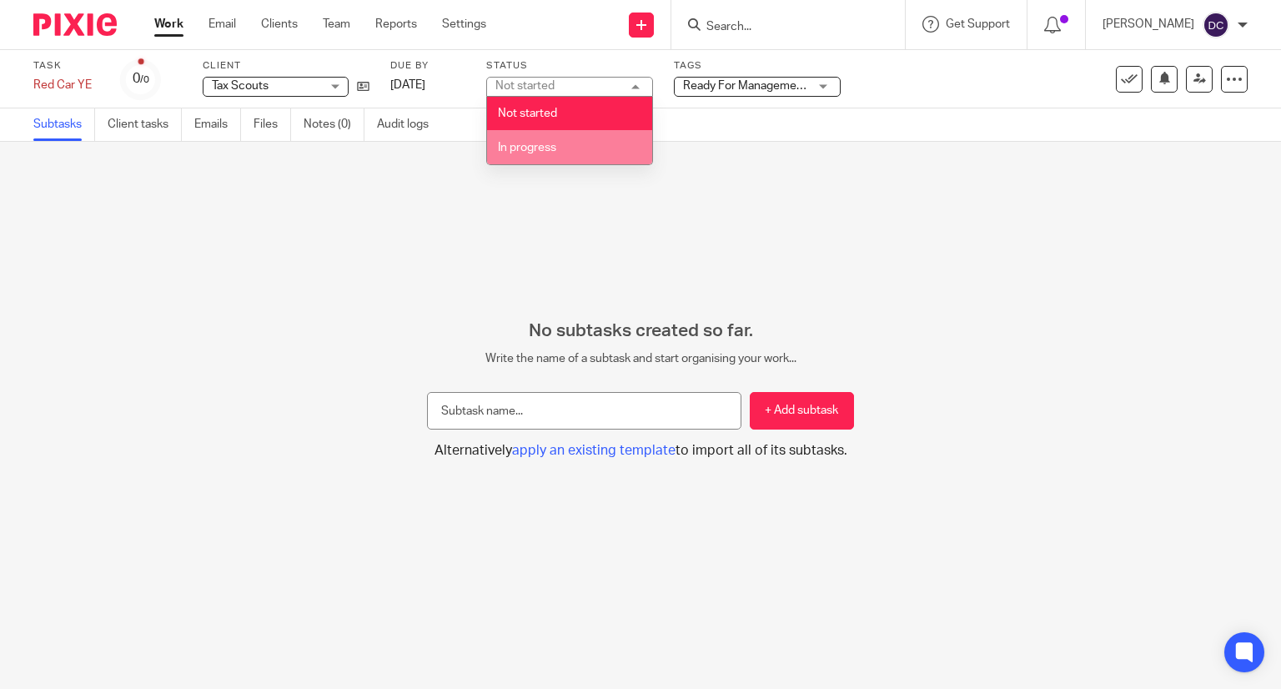
click at [581, 147] on li "In progress" at bounding box center [569, 147] width 165 height 34
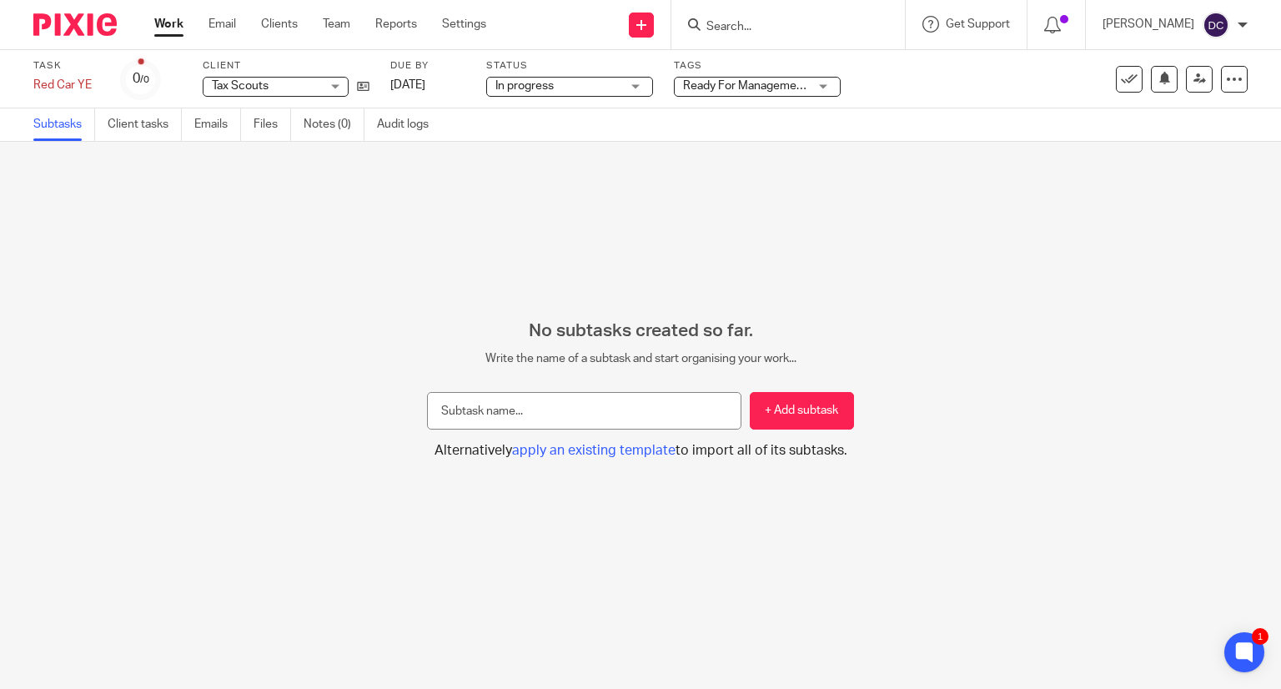
click at [774, 81] on span "Ready For Management Review" at bounding box center [765, 86] width 164 height 12
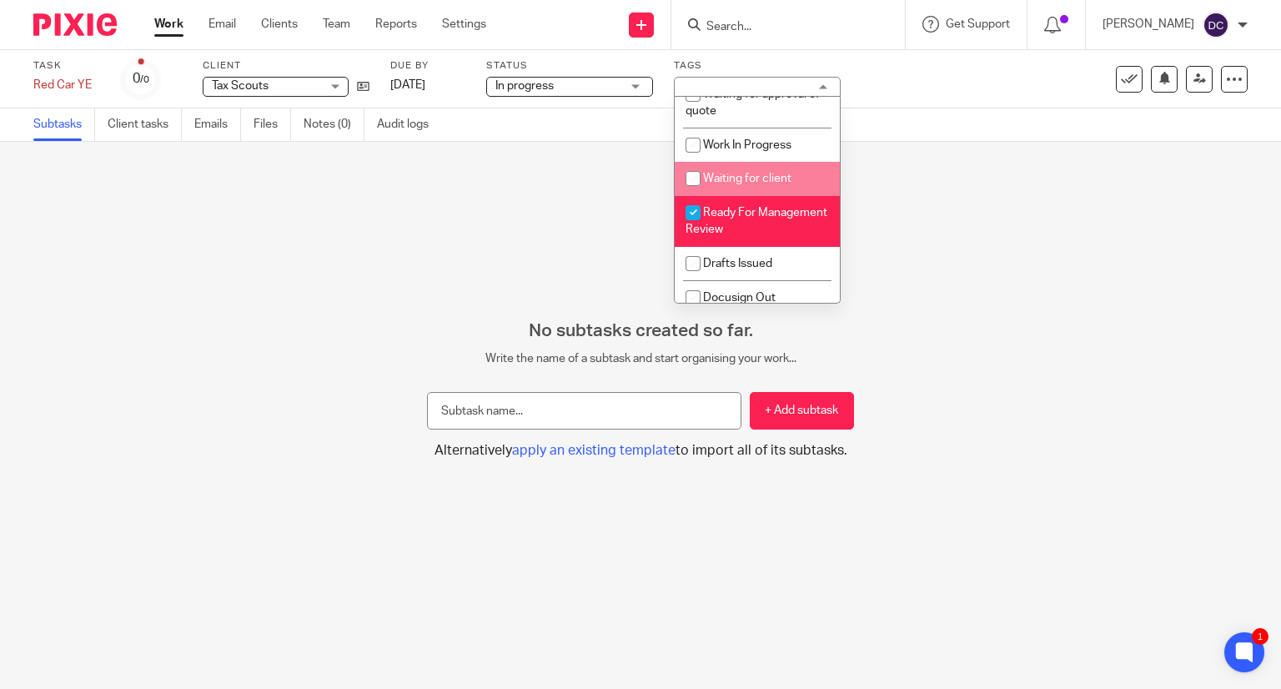
scroll to position [70, 0]
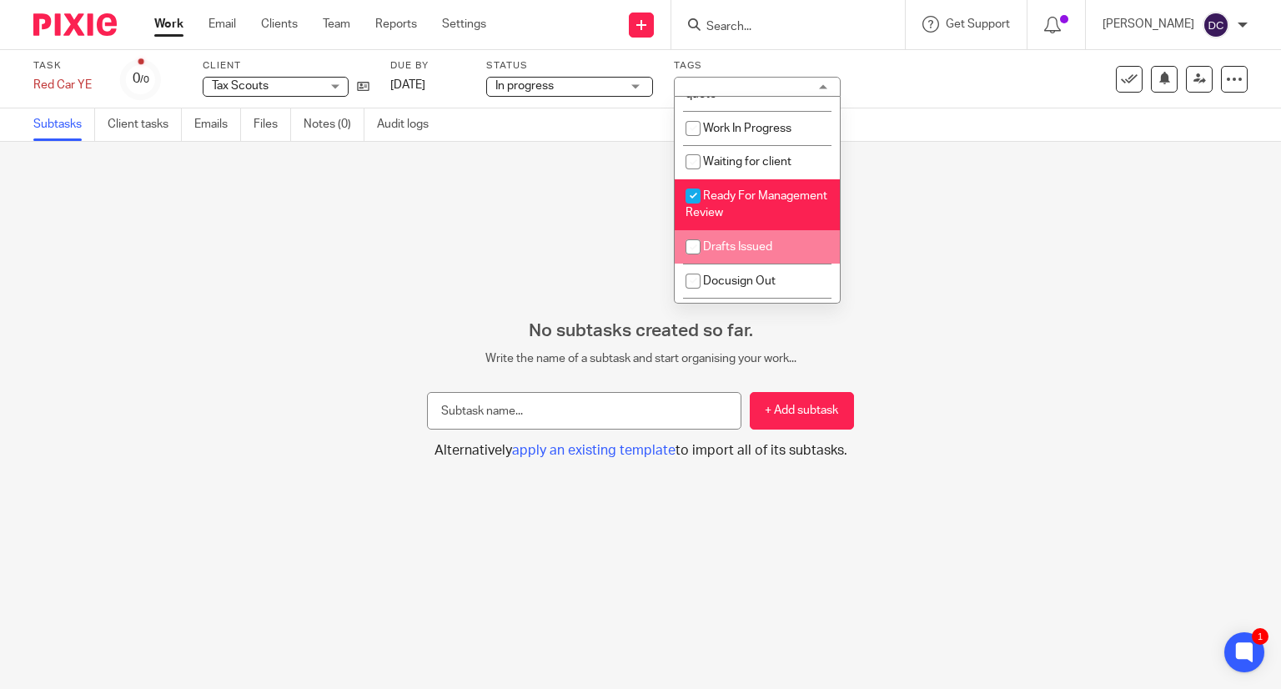
click at [777, 253] on li "Drafts Issued" at bounding box center [757, 247] width 165 height 34
checkbox input "true"
click at [687, 198] on input "checkbox" at bounding box center [693, 196] width 32 height 32
checkbox input "false"
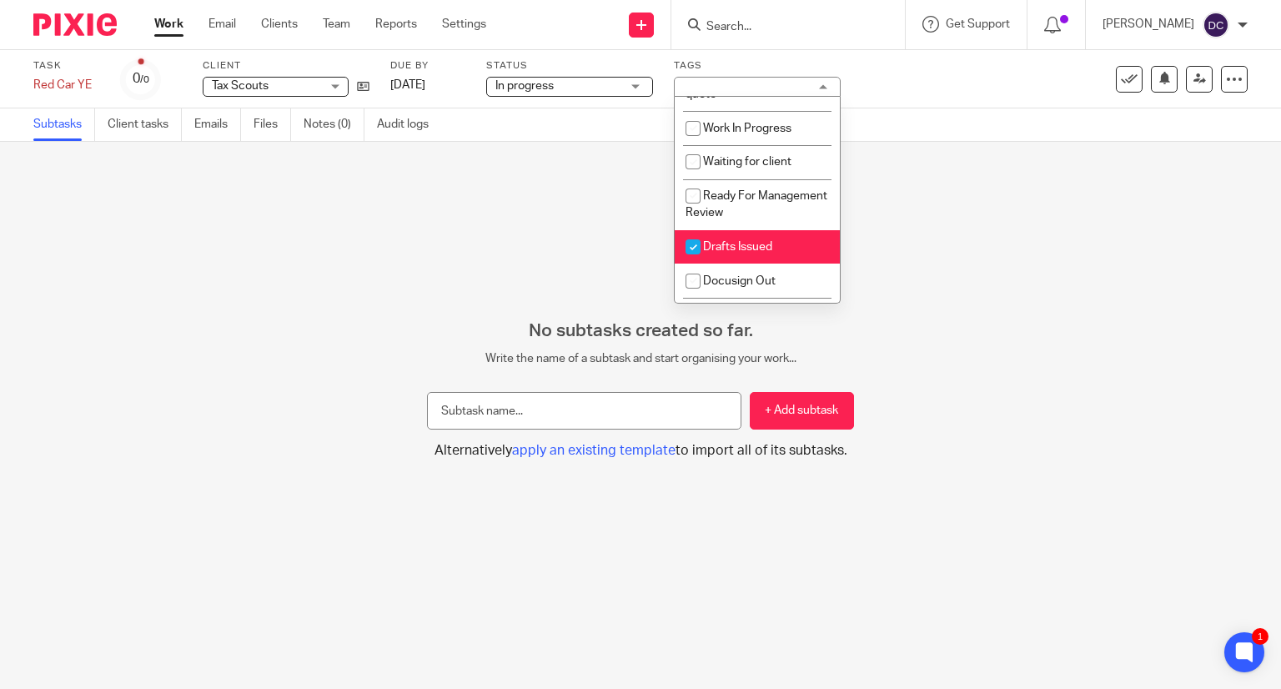
click at [478, 254] on div "No subtasks created so far. Write the name of a subtask and start organising yo…" at bounding box center [640, 415] width 1281 height 547
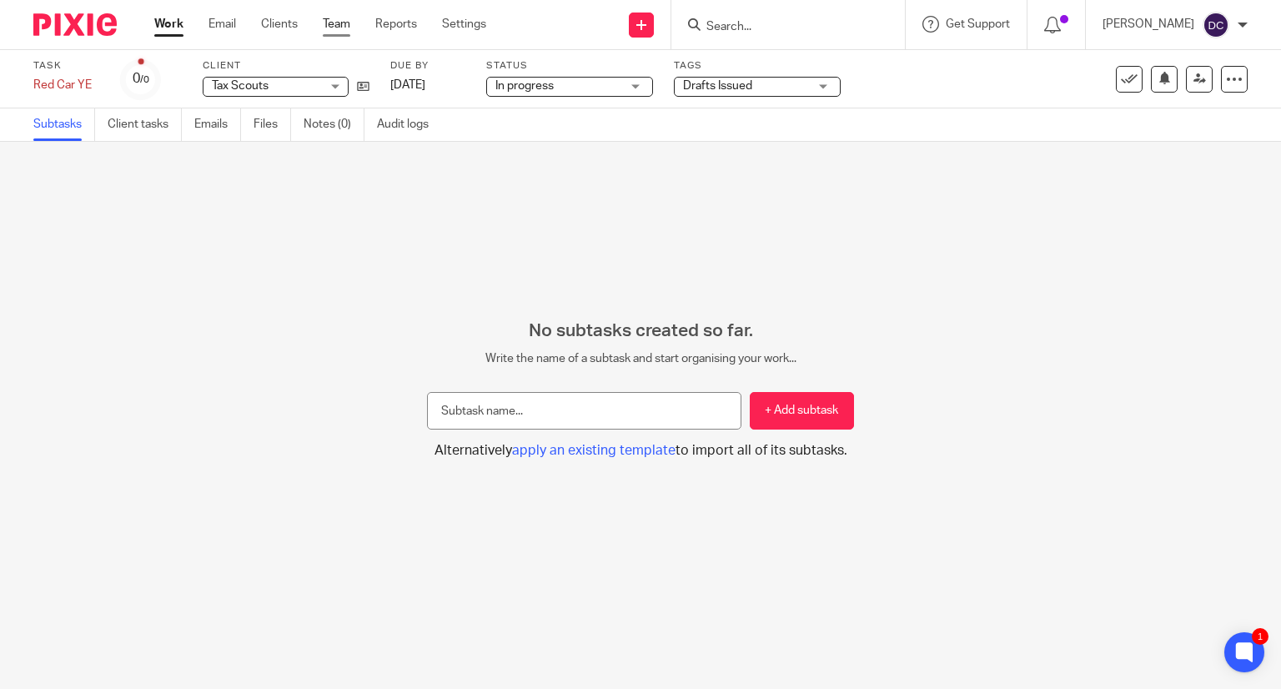
click at [335, 30] on link "Team" at bounding box center [337, 24] width 28 height 17
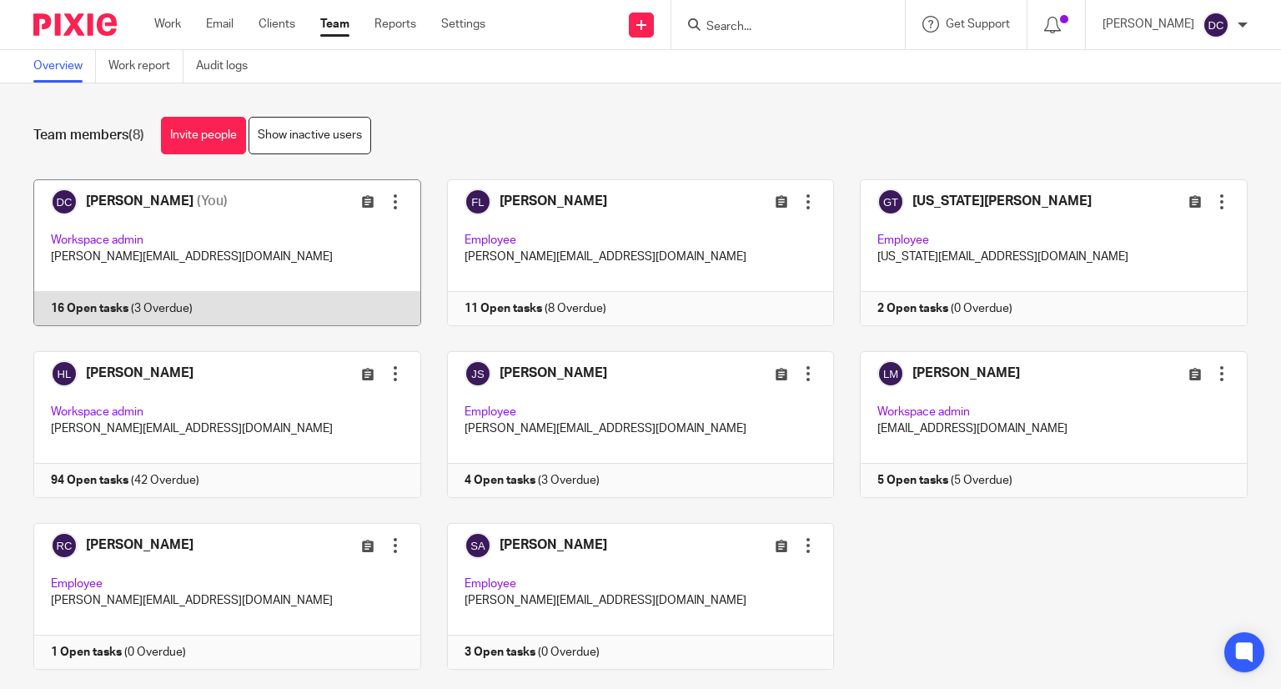
click at [248, 230] on link at bounding box center [215, 252] width 414 height 147
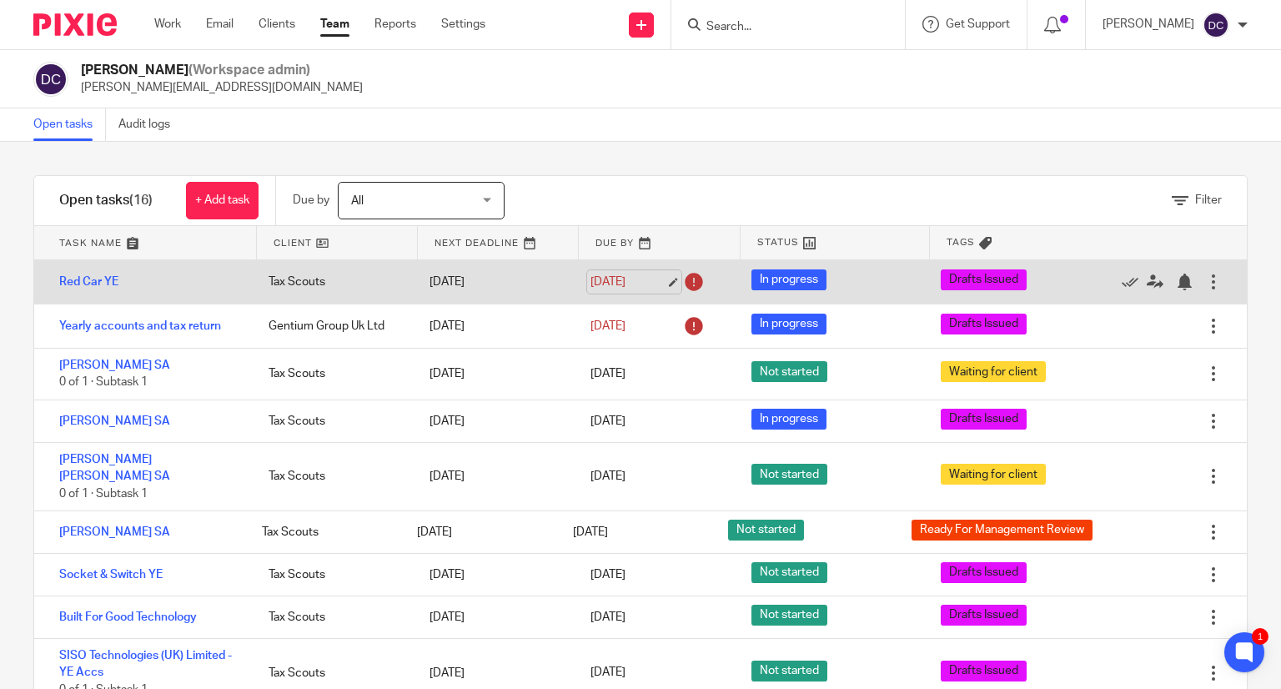
click at [616, 284] on link "[DATE]" at bounding box center [628, 283] width 75 height 18
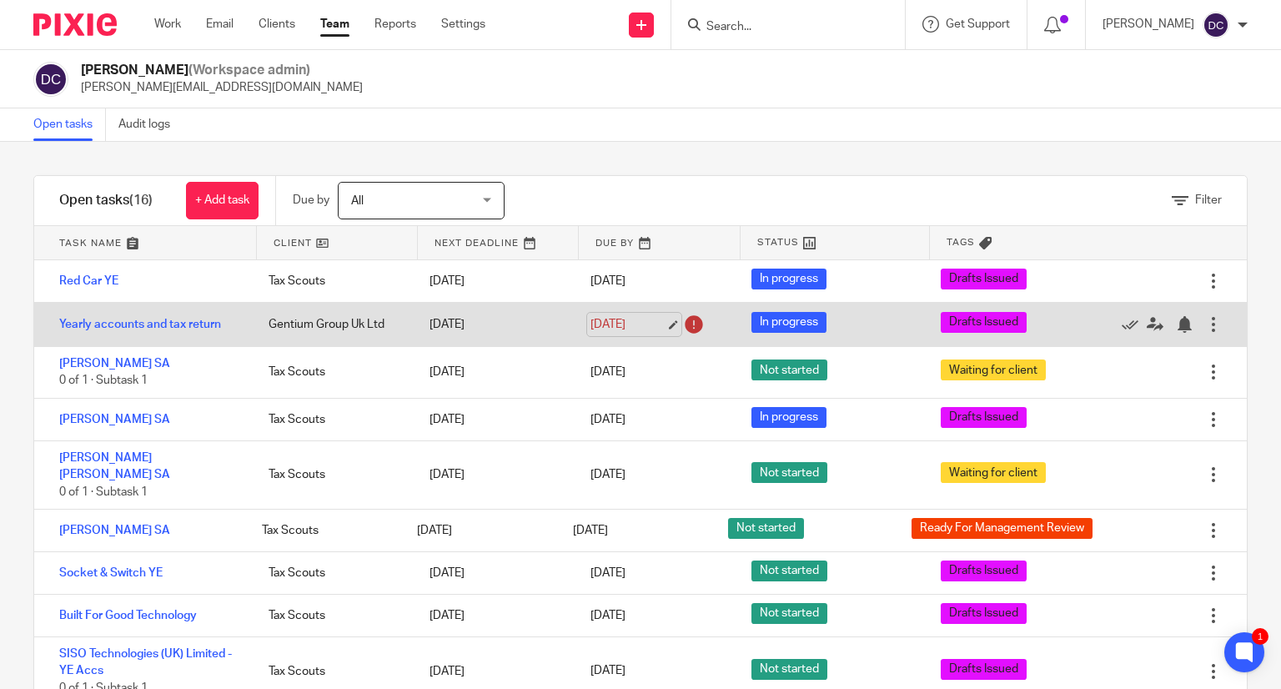
click at [604, 321] on link "[DATE]" at bounding box center [628, 325] width 75 height 18
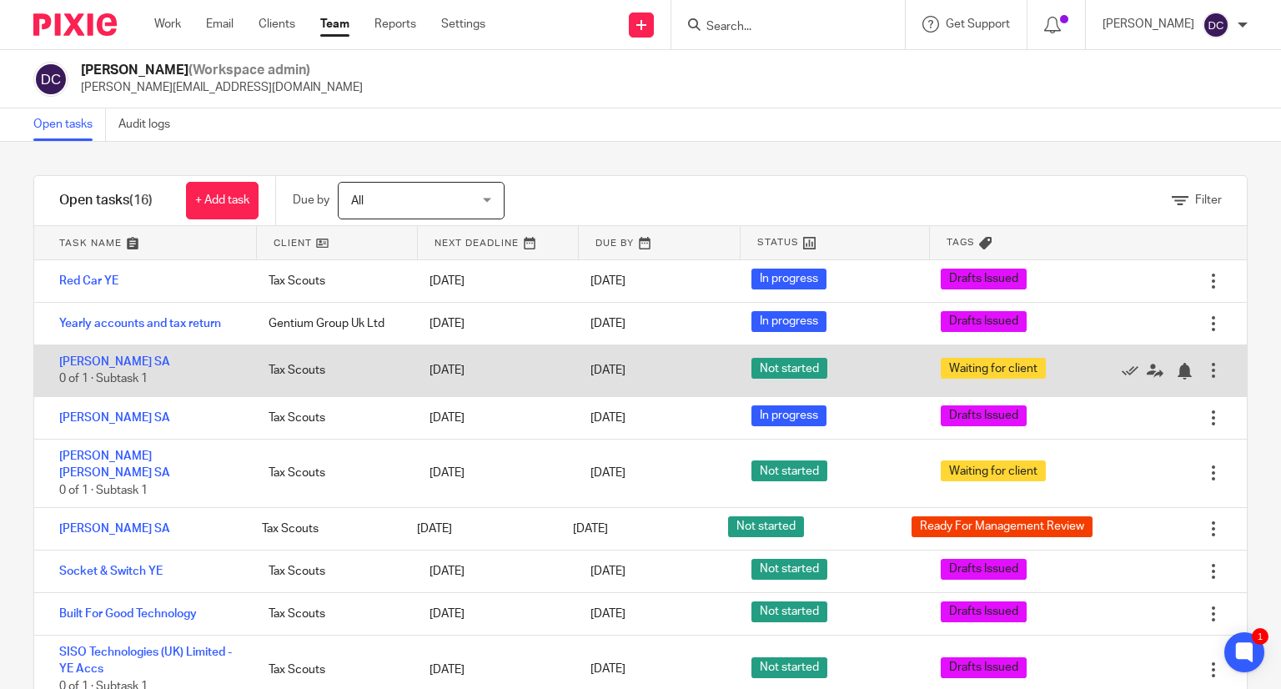
click at [765, 366] on span "Not started" at bounding box center [790, 368] width 76 height 21
click at [784, 370] on span "Not started" at bounding box center [790, 368] width 76 height 21
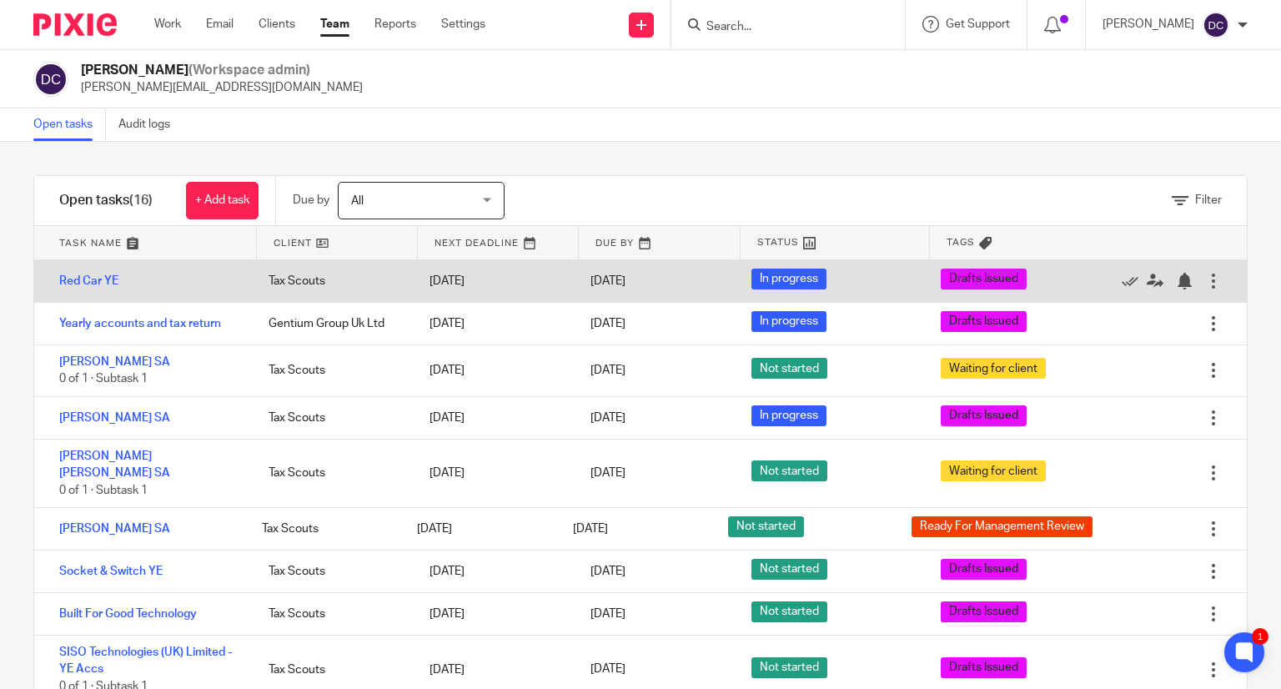
drag, startPoint x: 784, startPoint y: 370, endPoint x: 791, endPoint y: 291, distance: 79.5
click at [784, 365] on span "Not started" at bounding box center [790, 368] width 76 height 21
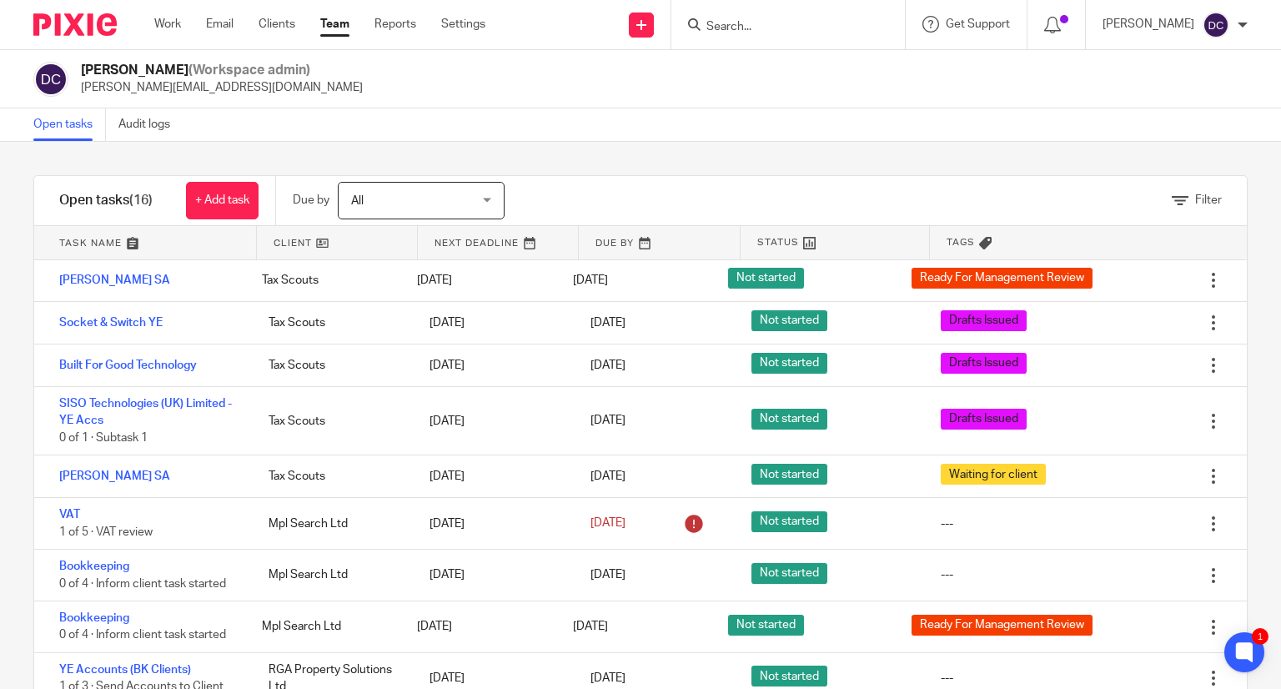
scroll to position [267, 0]
